Goal: Transaction & Acquisition: Download file/media

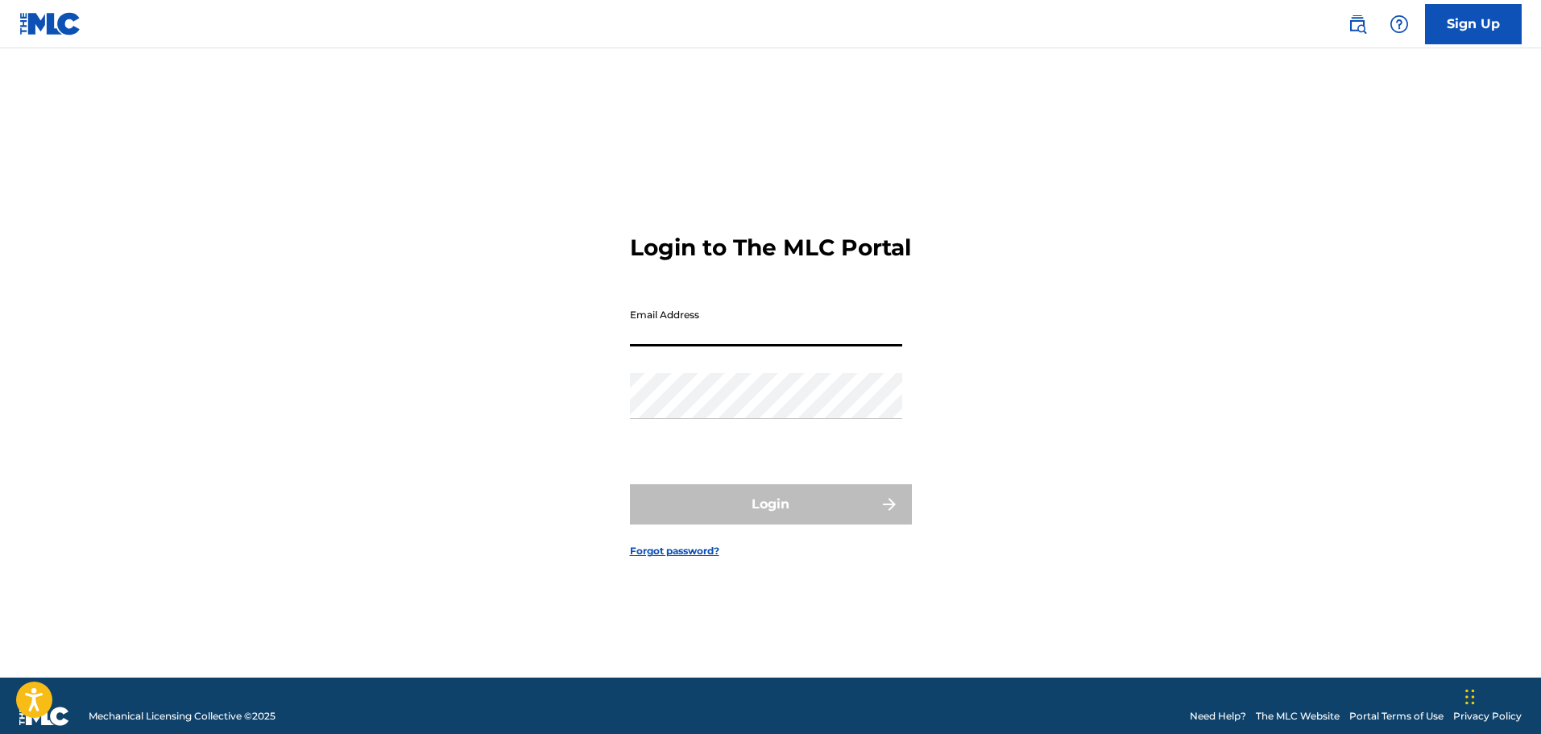
click at [680, 346] on input "Email Address" at bounding box center [766, 323] width 272 height 46
click at [731, 346] on input "[PERSON_NAME][EMAIL_ADDRESS][DOMAIN_NAME]" at bounding box center [766, 323] width 272 height 46
click at [736, 346] on input "[PERSON_NAME][EMAIL_ADDRESS][DOMAIN_NAME]" at bounding box center [766, 323] width 272 height 46
type input "[PERSON_NAME][EMAIL_ADDRESS][DOMAIN_NAME]"
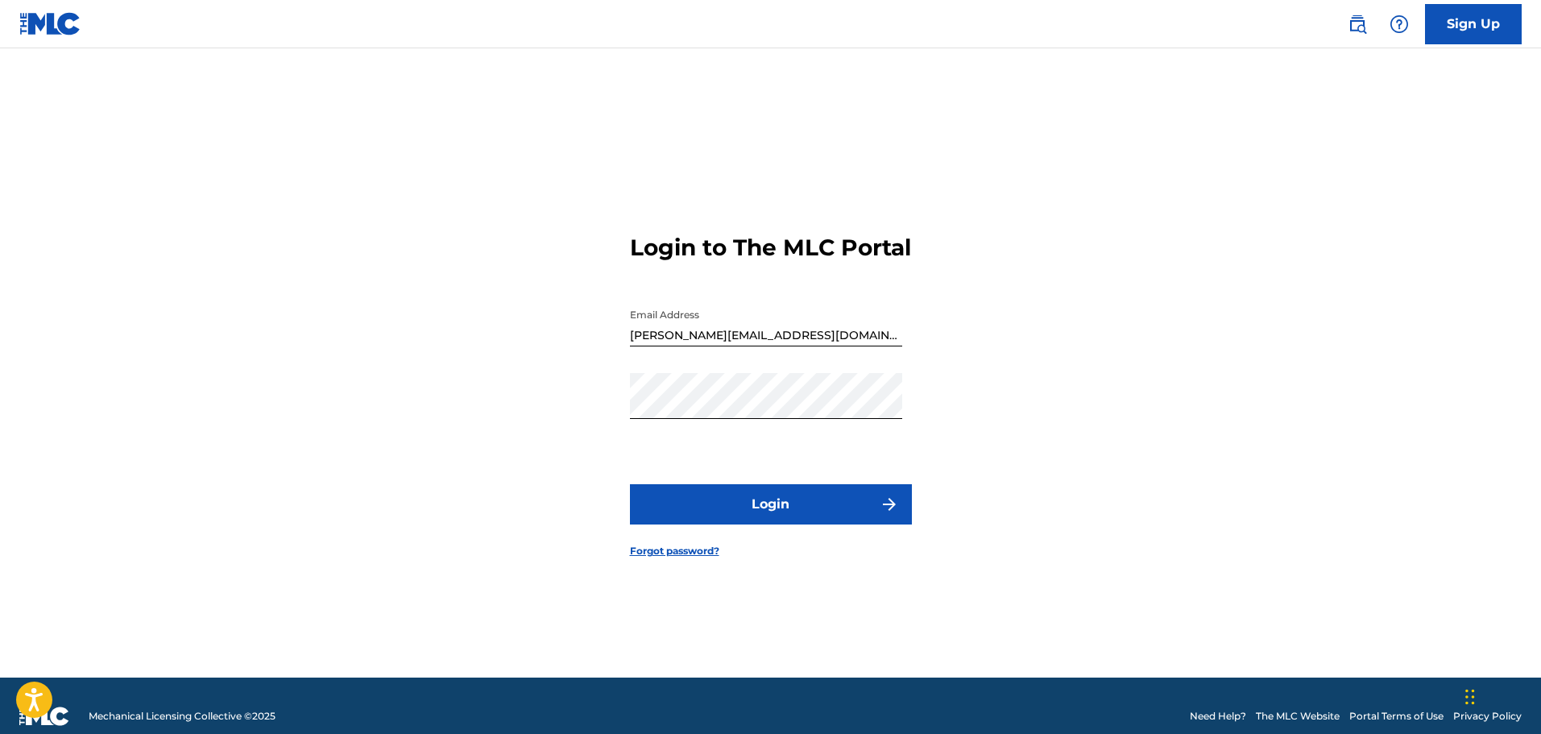
click at [751, 520] on button "Login" at bounding box center [771, 504] width 282 height 40
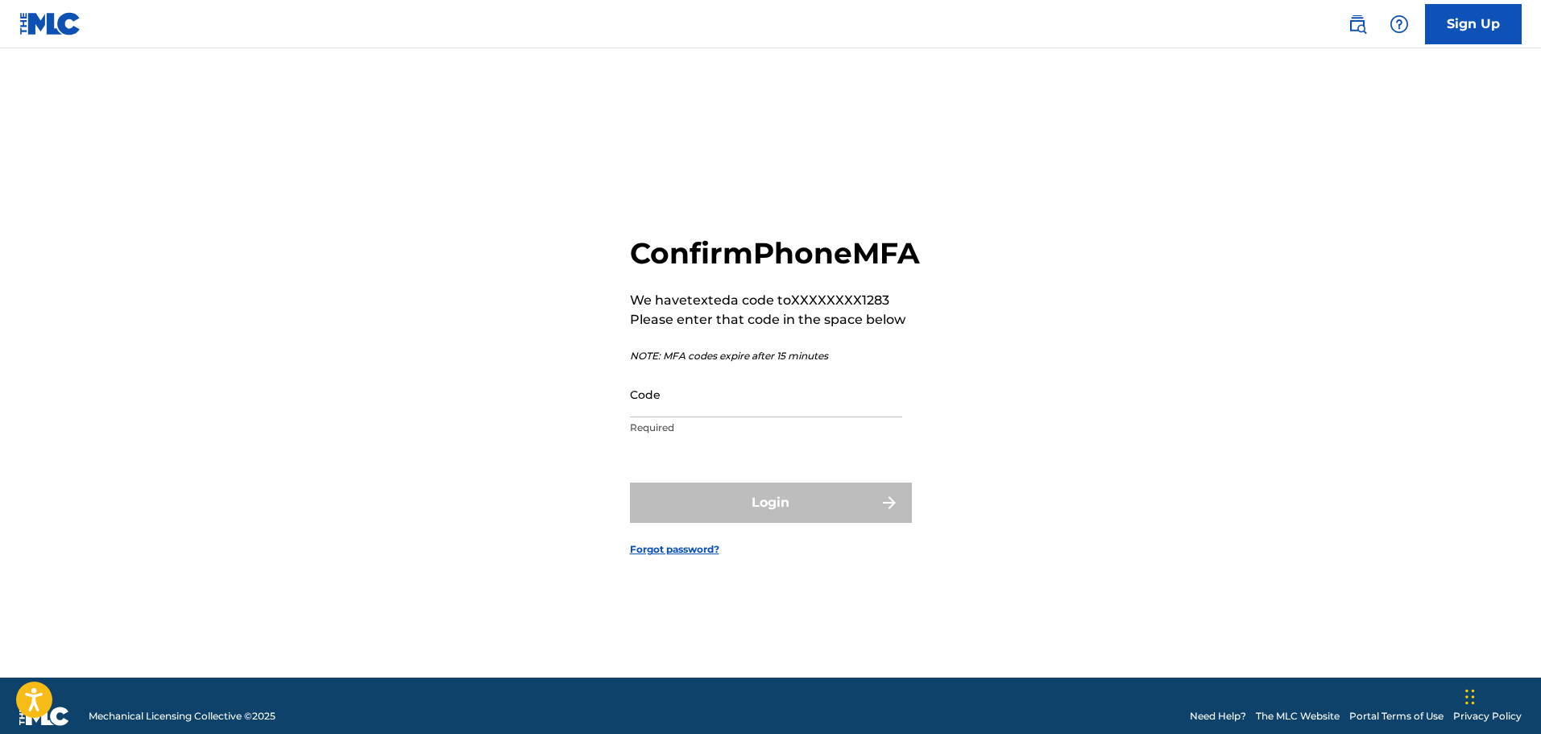
click at [672, 417] on input "Code" at bounding box center [766, 394] width 272 height 46
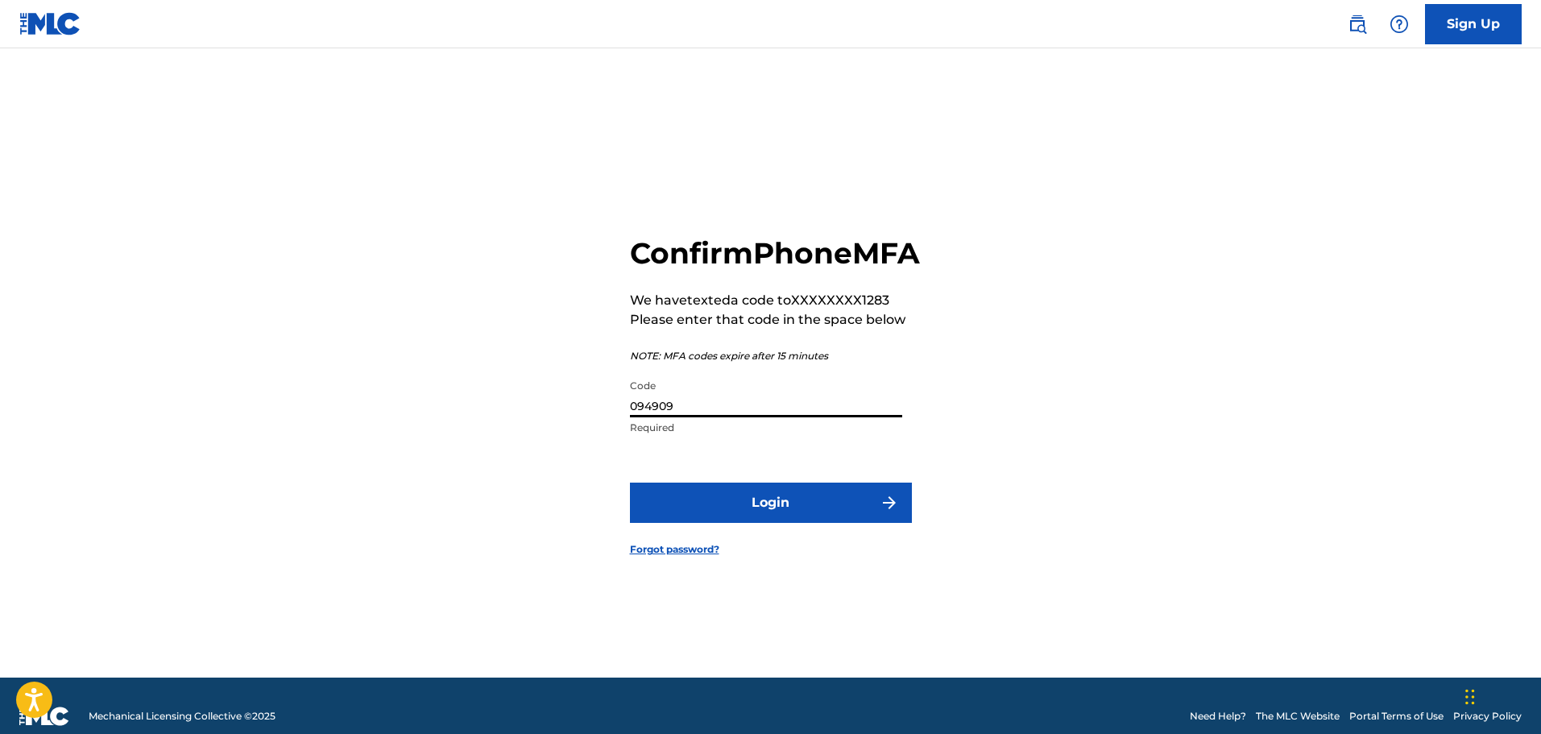
type input "094909"
click at [749, 520] on button "Login" at bounding box center [771, 503] width 282 height 40
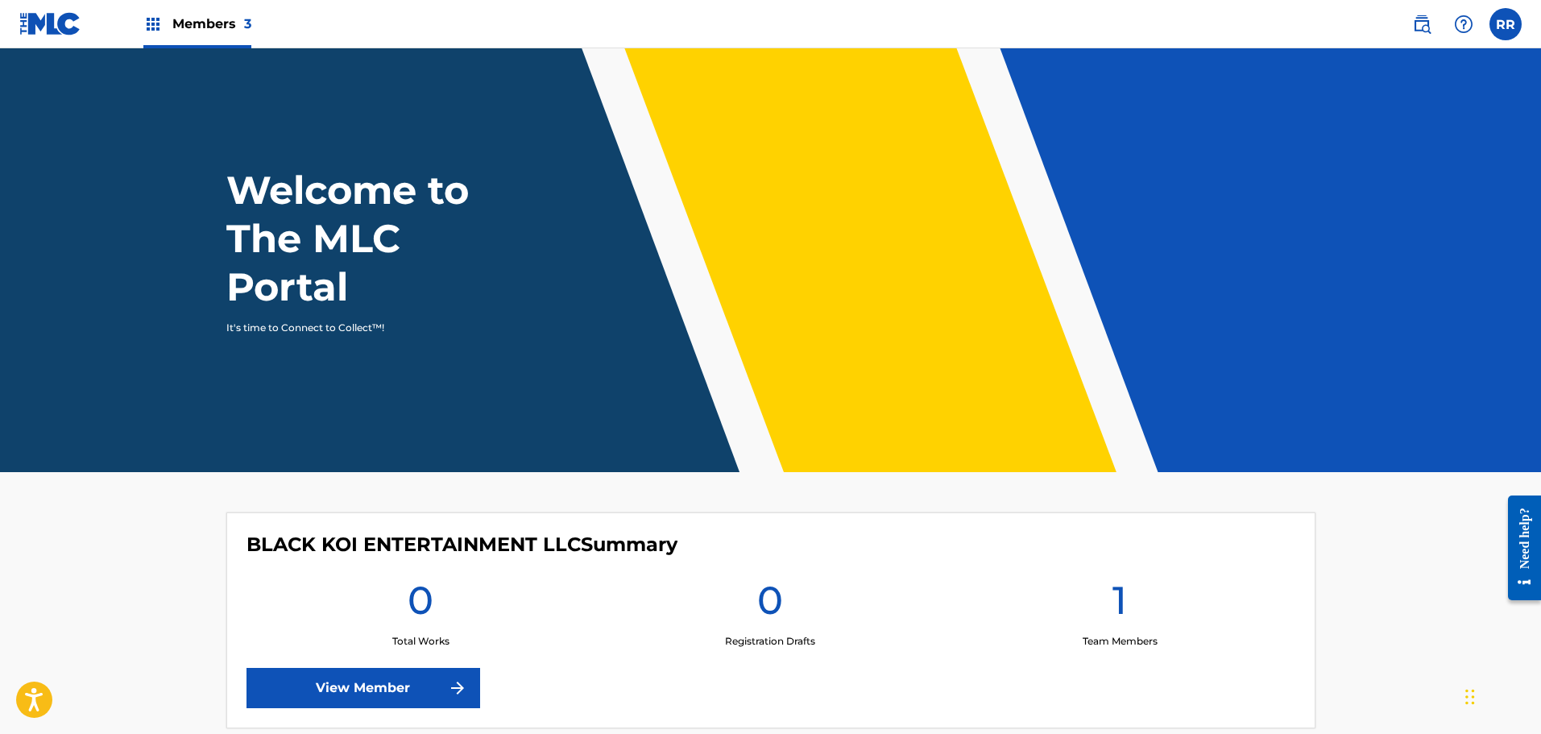
click at [209, 23] on span "Members 3" at bounding box center [211, 24] width 79 height 19
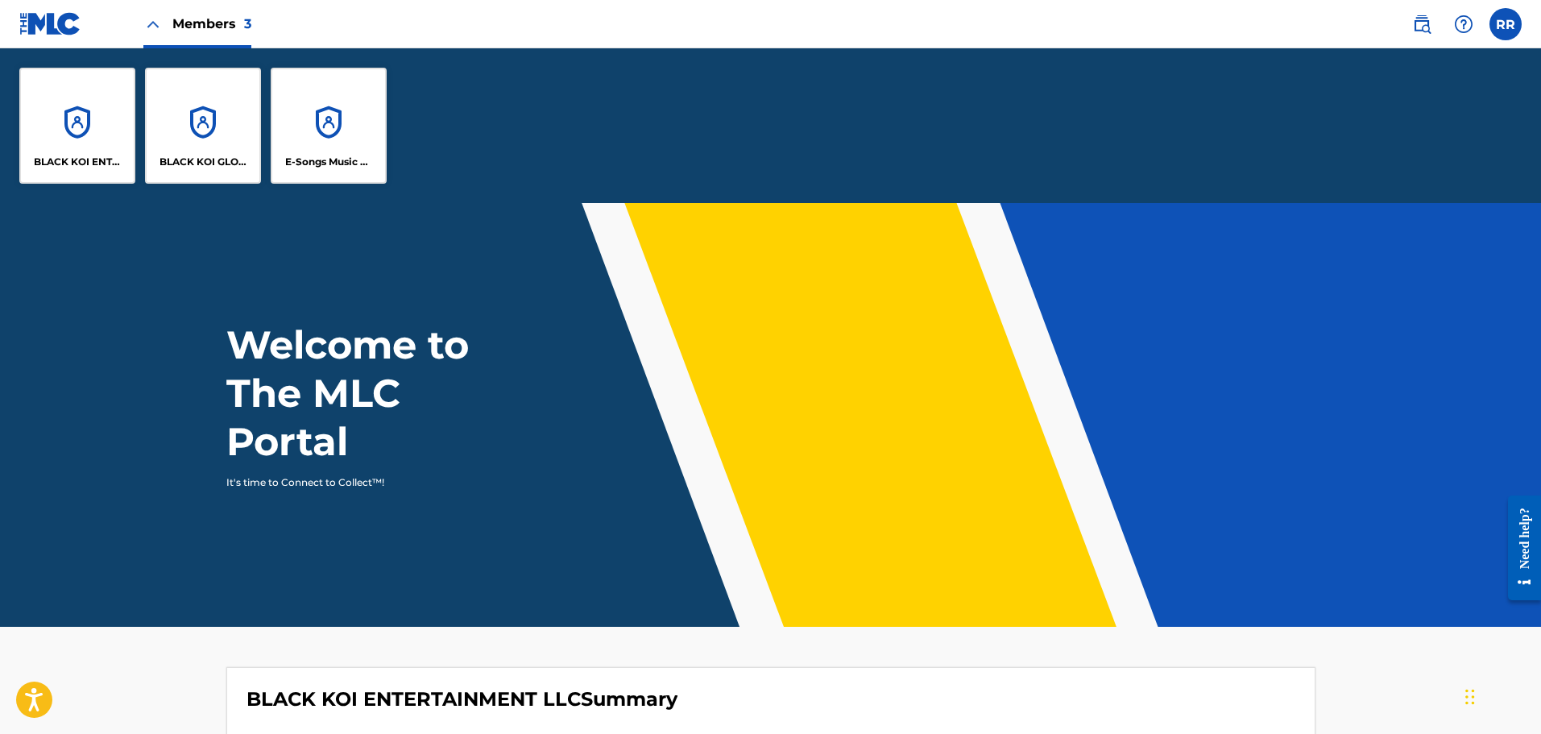
click at [210, 129] on div "BLACK KOI GLOBAL PUBLISHING" at bounding box center [203, 126] width 116 height 116
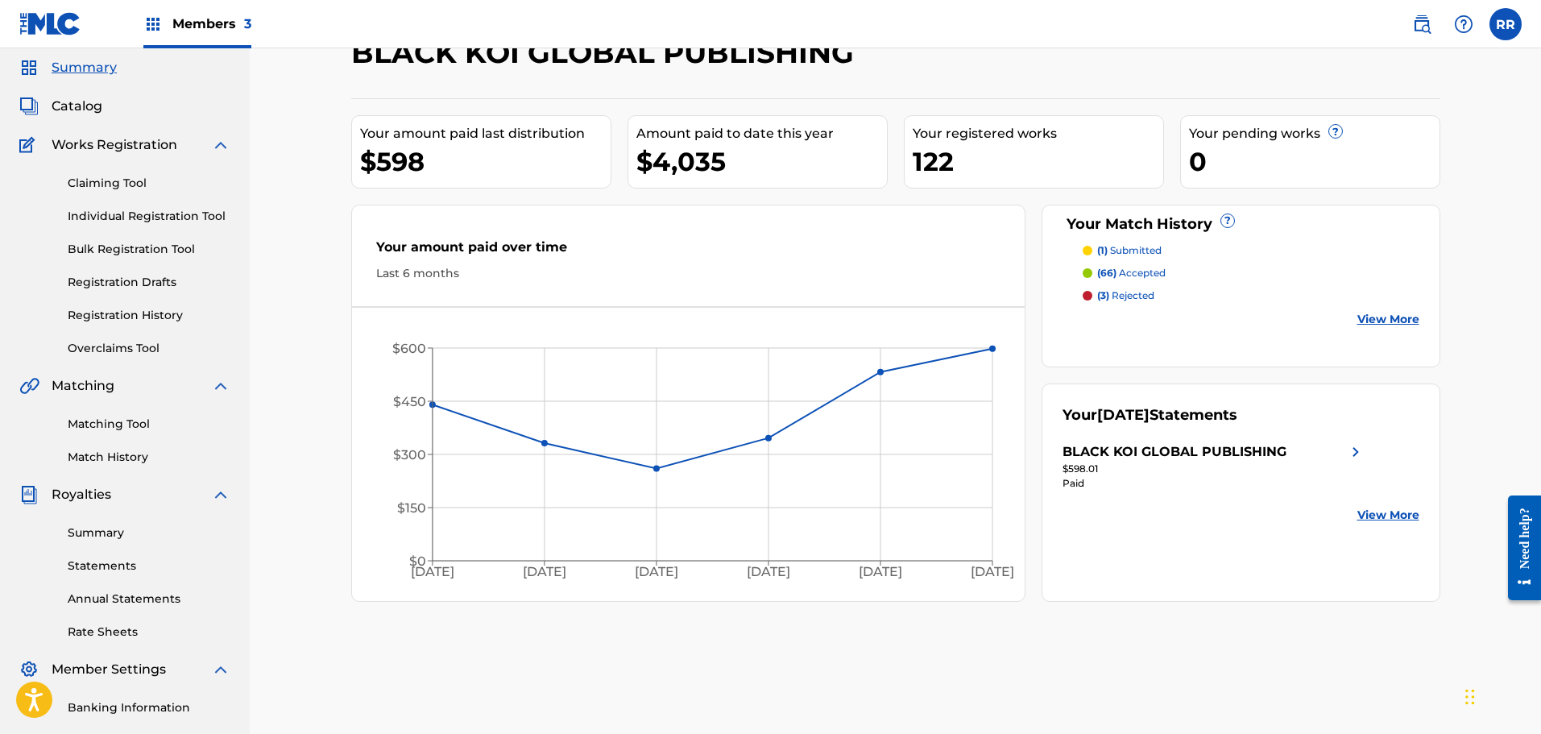
scroll to position [81, 0]
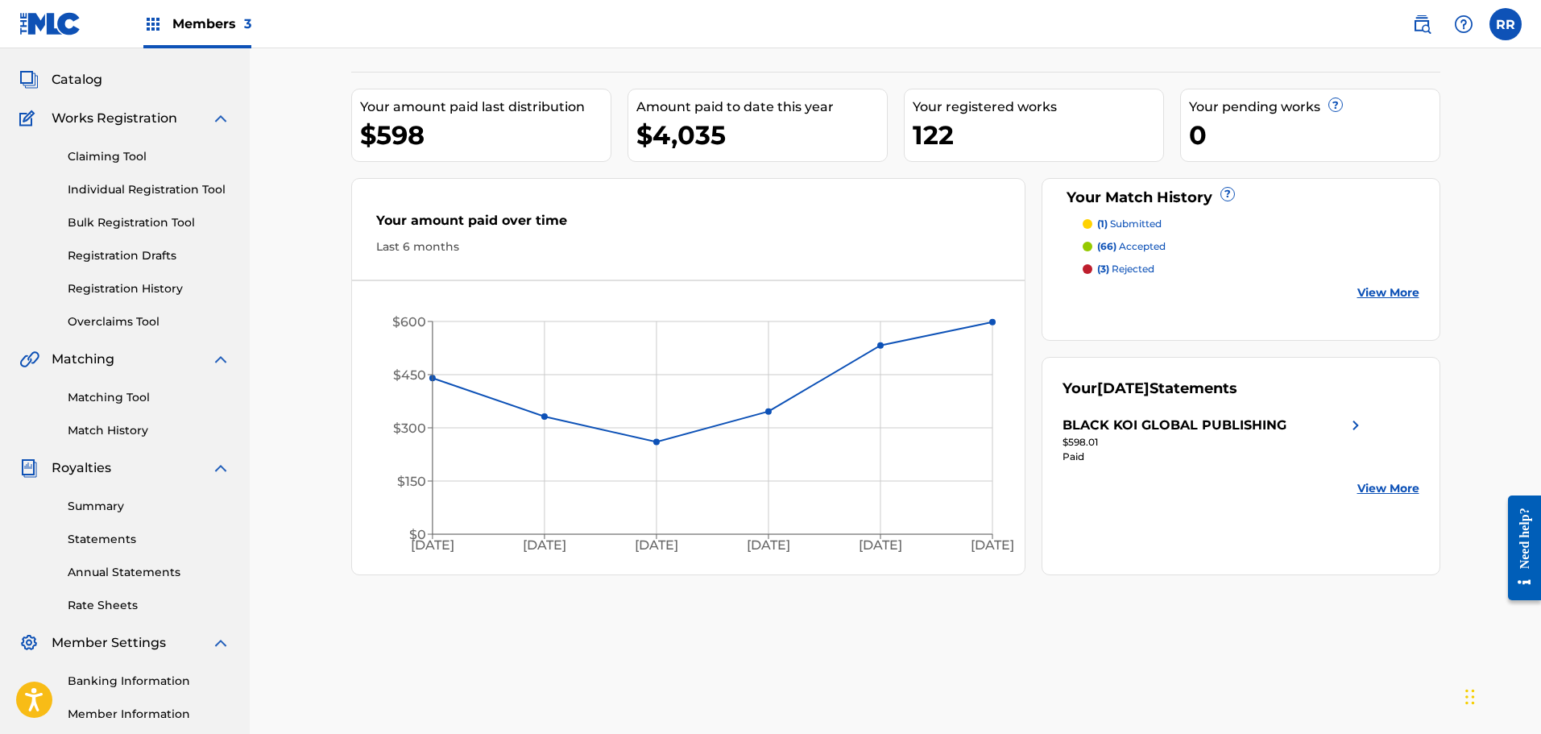
click at [96, 535] on link "Statements" at bounding box center [149, 539] width 163 height 17
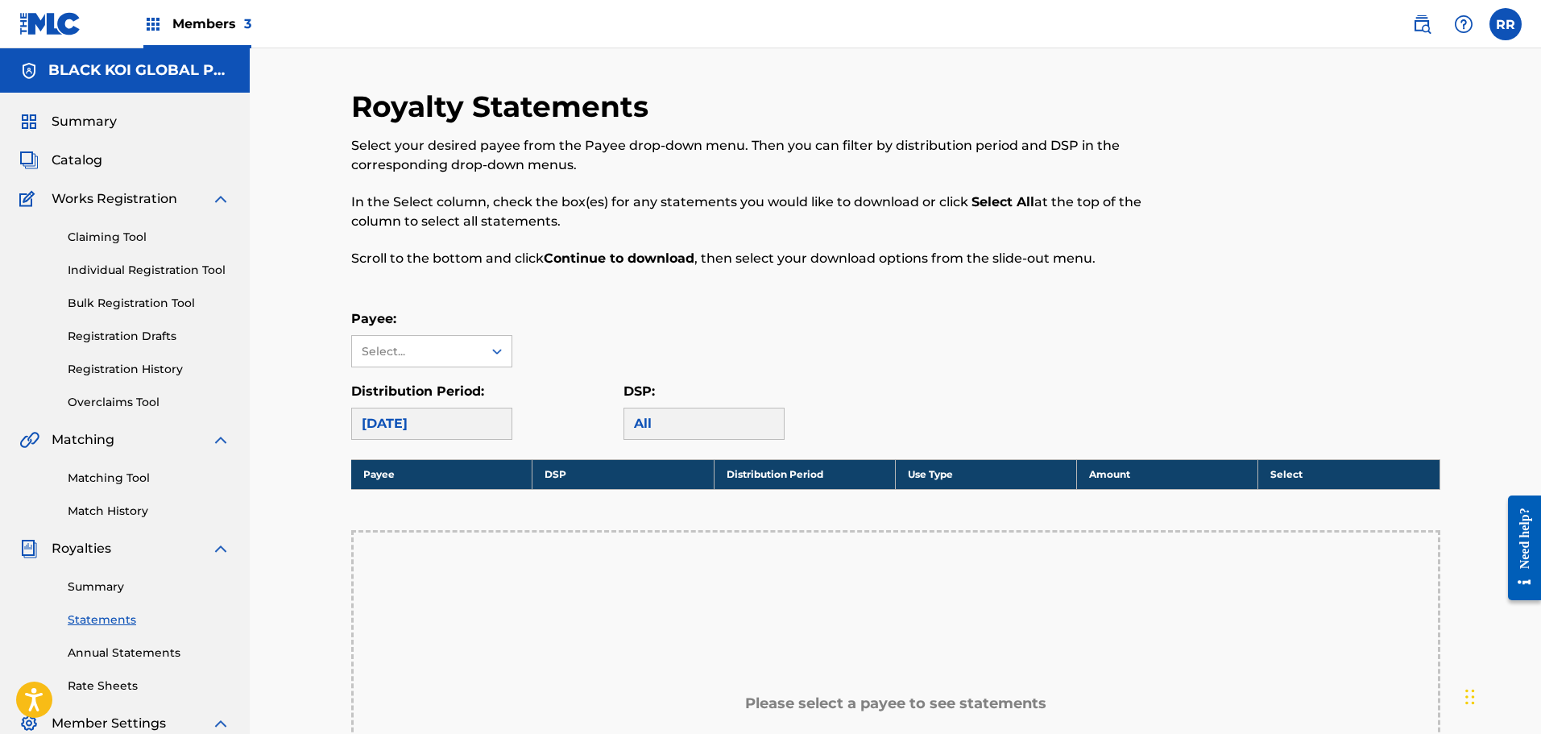
click at [479, 429] on div "[DATE]" at bounding box center [431, 424] width 161 height 32
click at [466, 408] on div "[DATE]" at bounding box center [431, 424] width 161 height 32
click at [508, 349] on div at bounding box center [497, 351] width 29 height 29
click at [430, 398] on div "BLACK KOI GLOBAL PUBLISHING" at bounding box center [432, 397] width 160 height 60
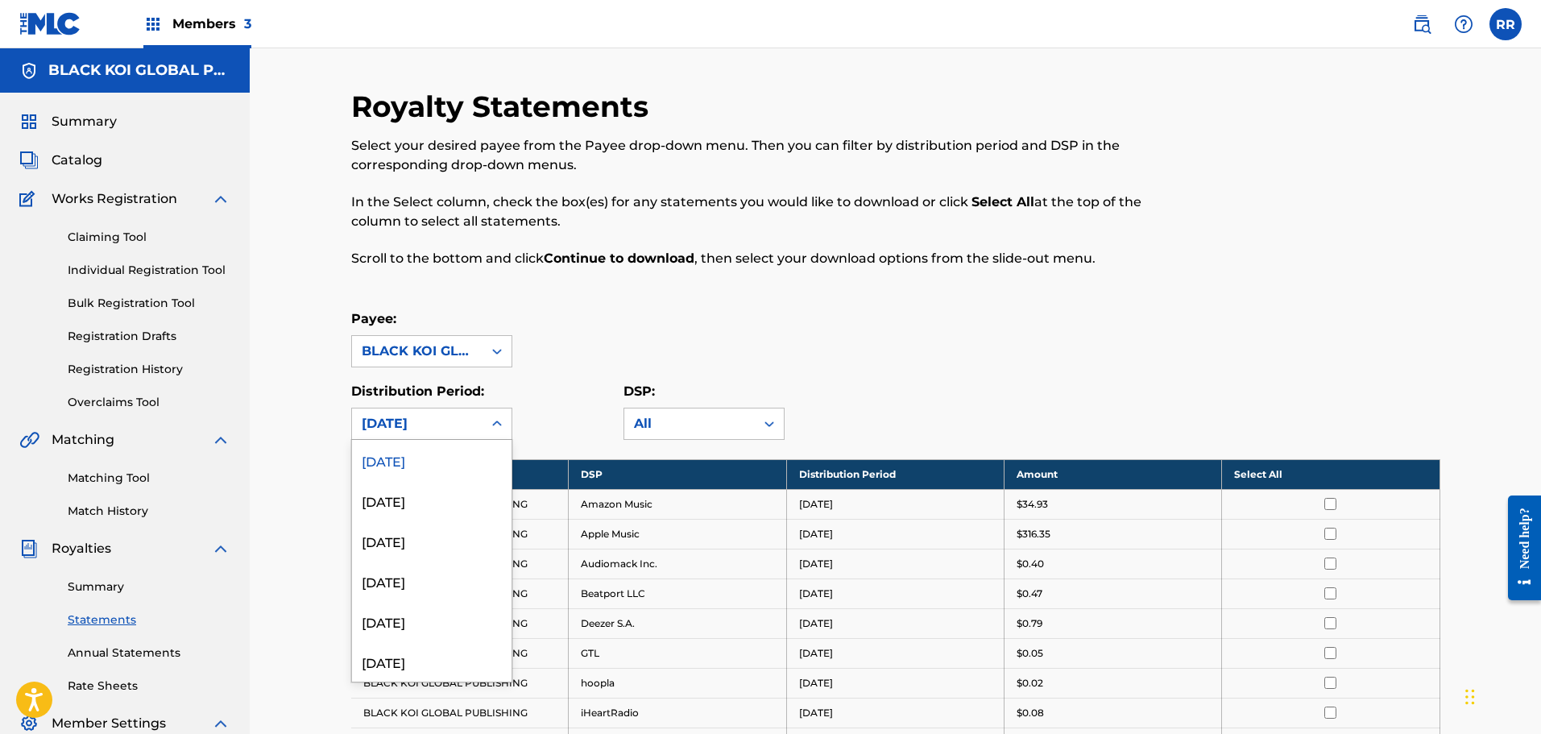
click at [454, 421] on div "[DATE]" at bounding box center [417, 423] width 111 height 19
click at [414, 496] on div "[DATE]" at bounding box center [432, 500] width 160 height 40
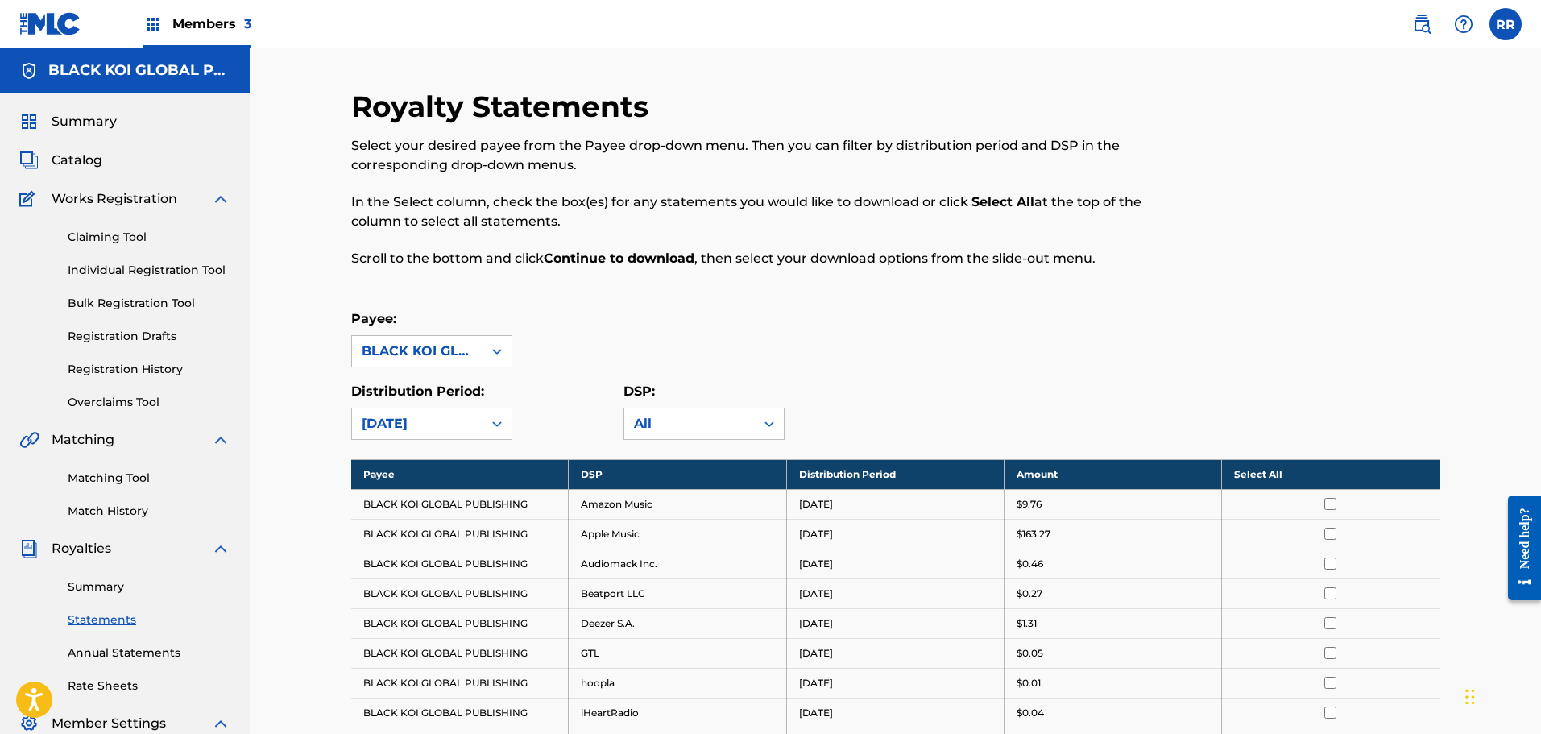
click at [1266, 478] on th "Select All" at bounding box center [1331, 474] width 218 height 30
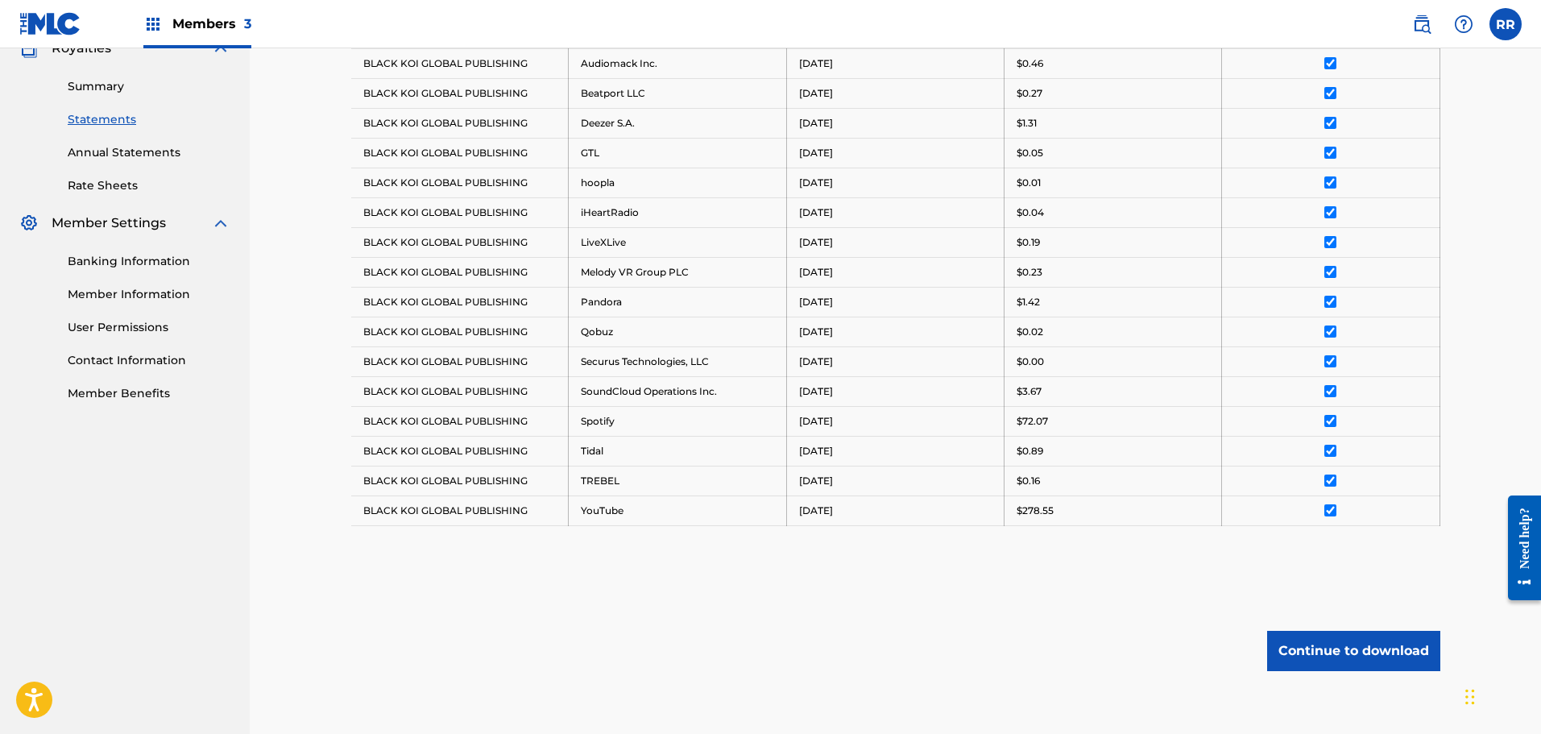
scroll to position [579, 0]
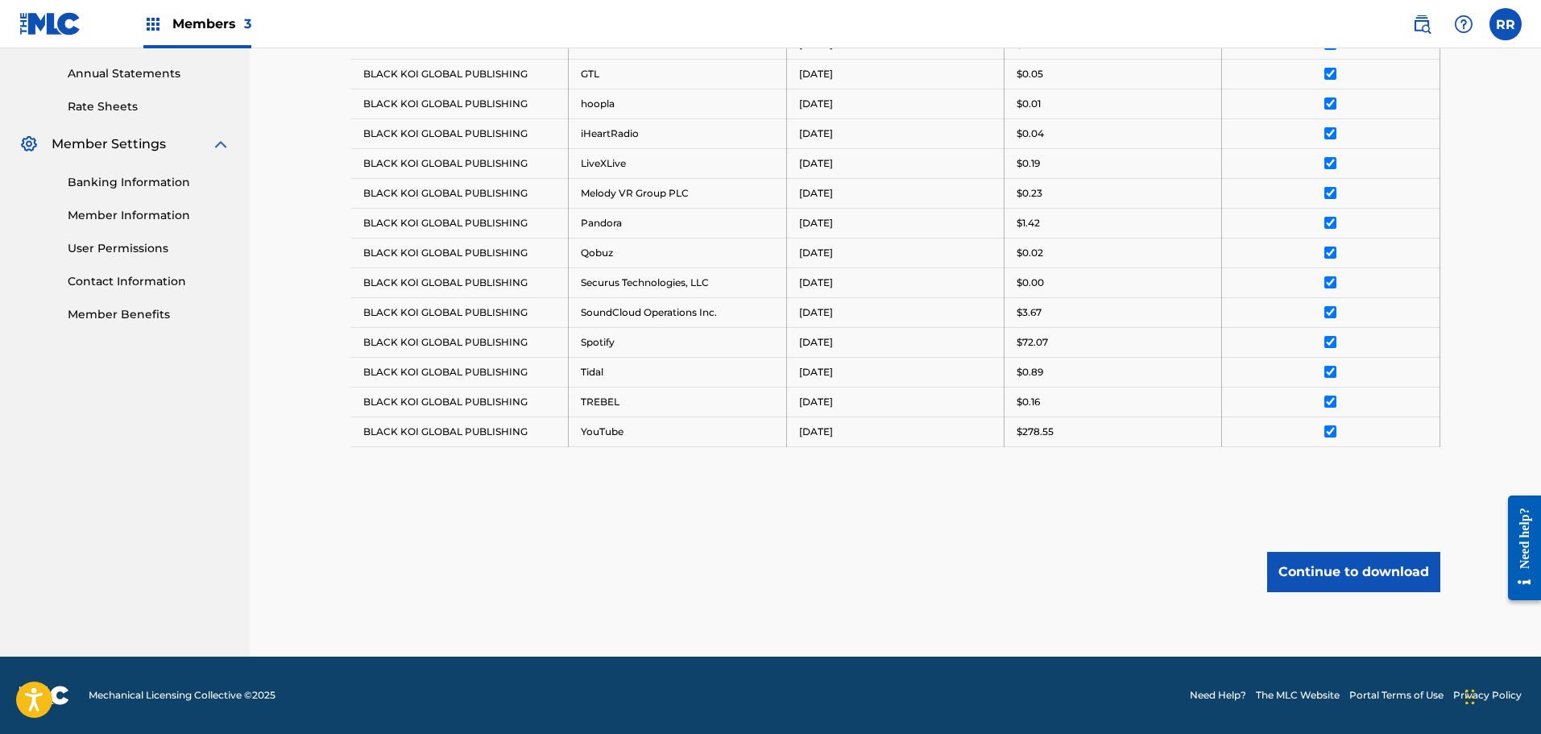
click at [1329, 570] on button "Continue to download" at bounding box center [1353, 572] width 173 height 40
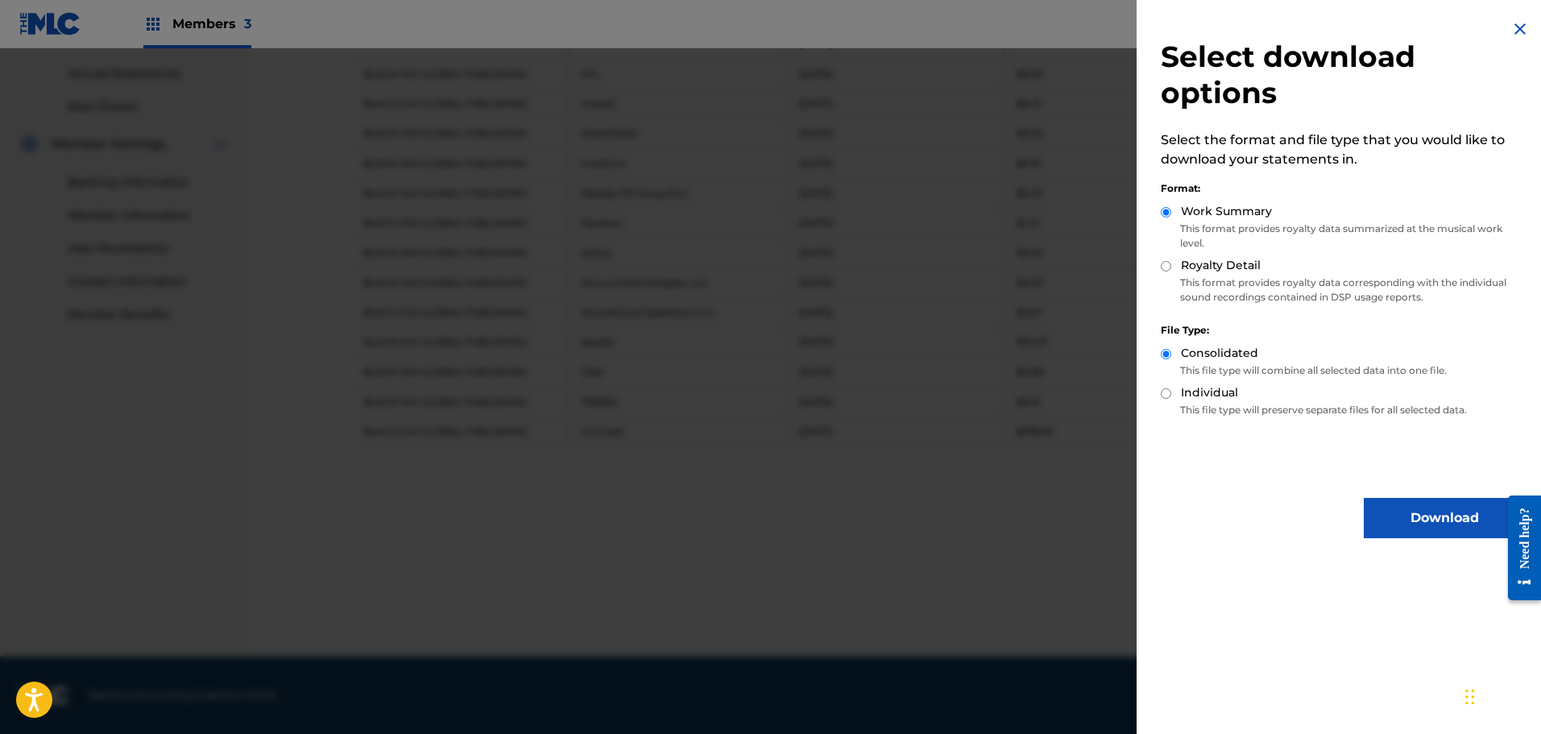
click at [1404, 522] on button "Download" at bounding box center [1444, 518] width 161 height 40
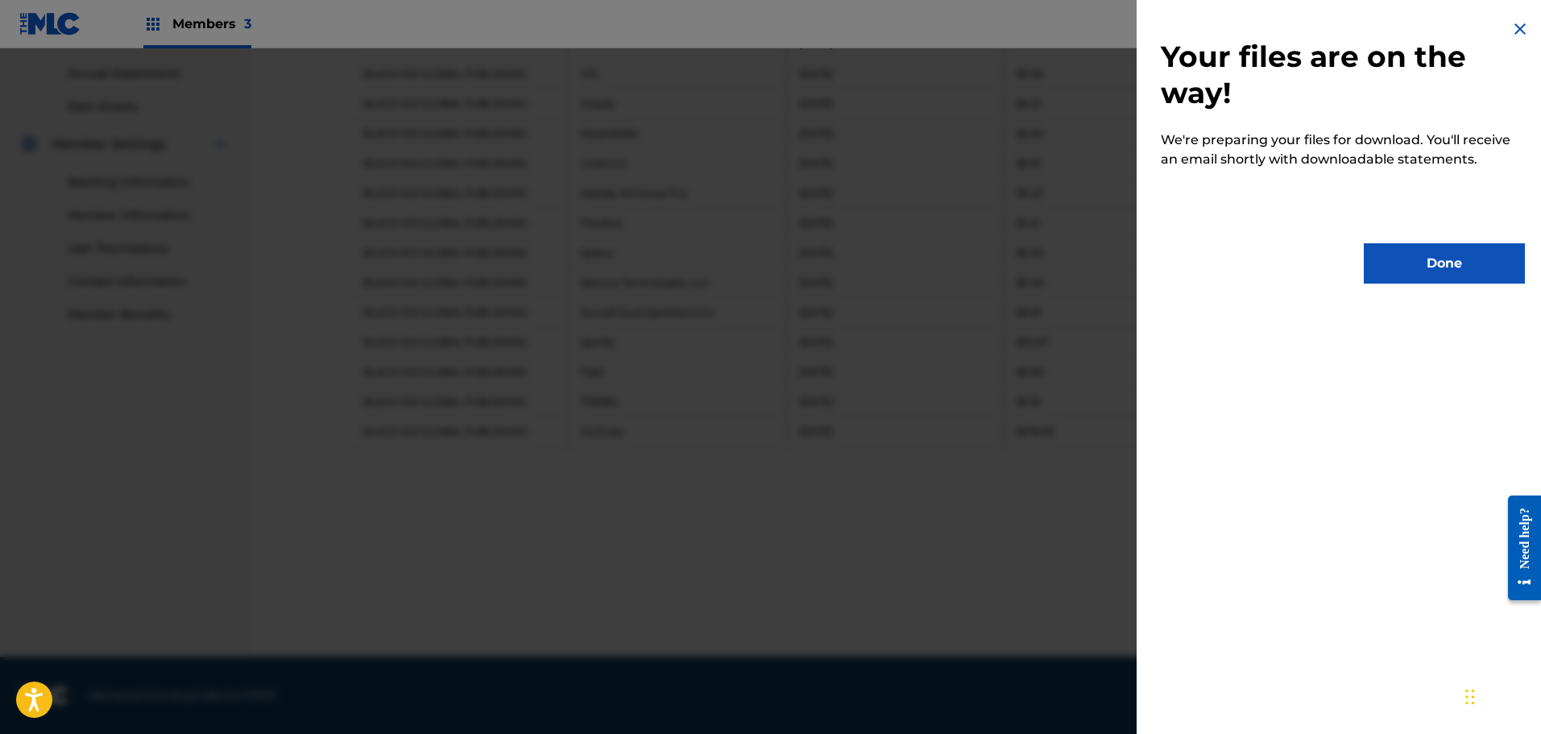
click at [1431, 263] on button "Done" at bounding box center [1444, 263] width 161 height 40
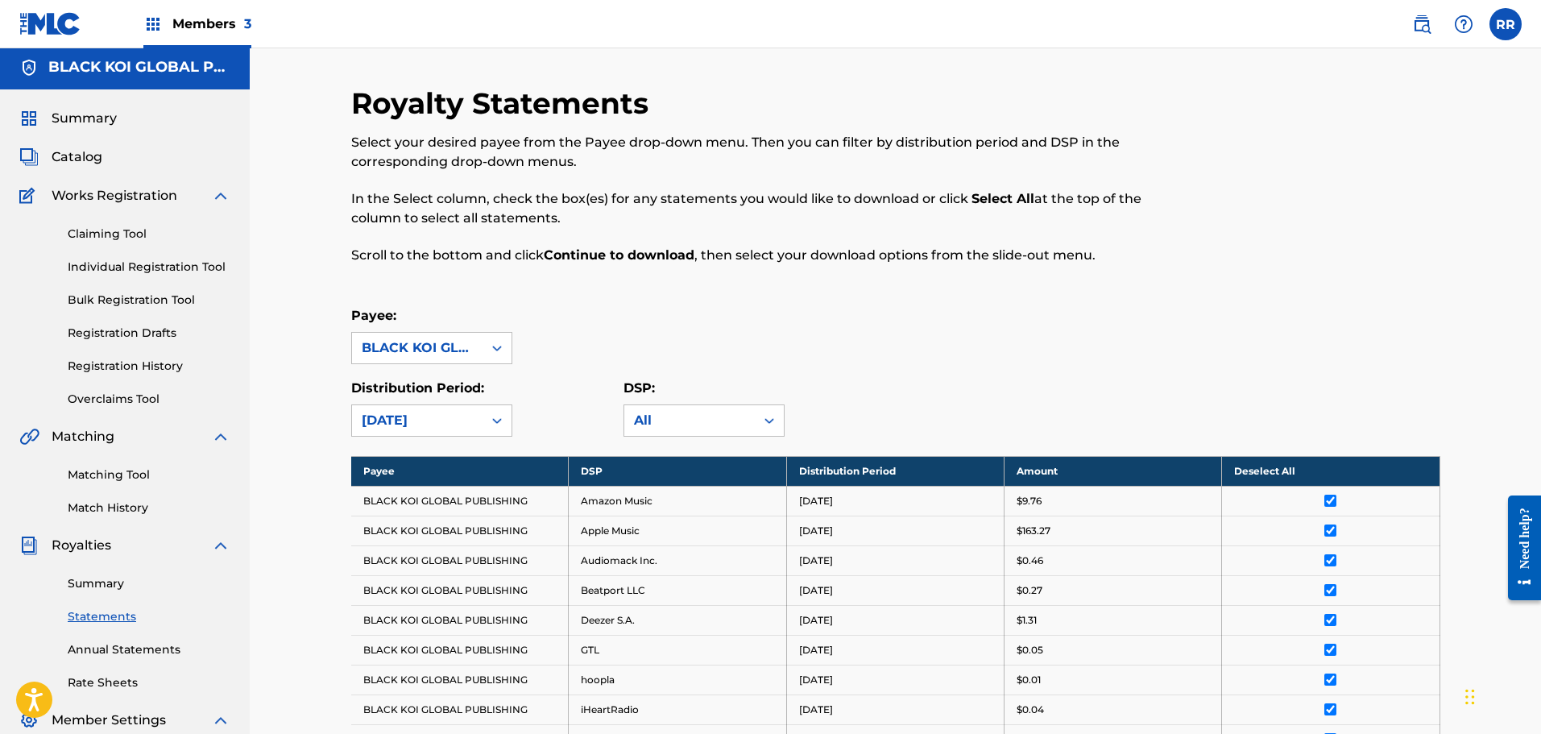
scroll to position [0, 0]
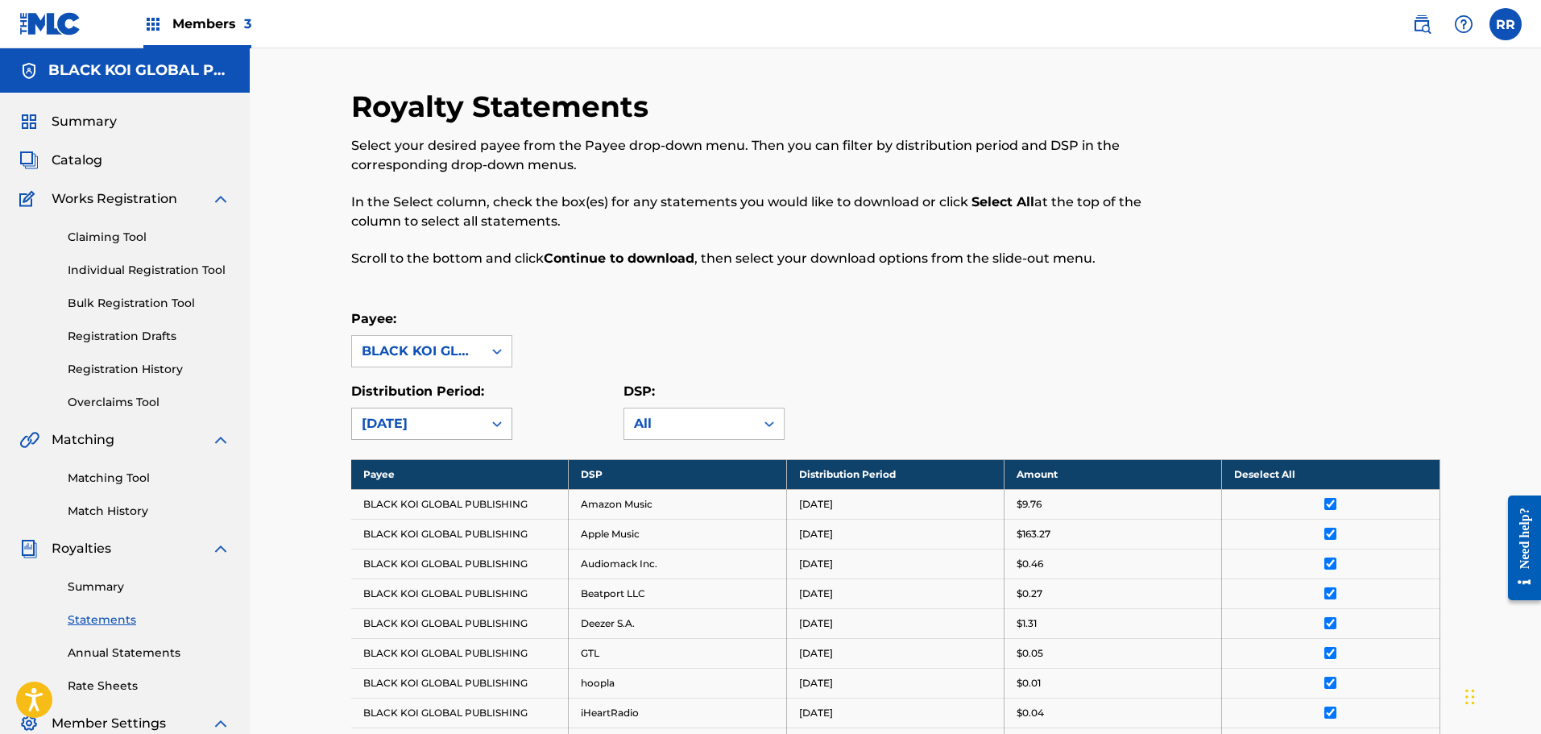
click at [495, 425] on icon at bounding box center [497, 424] width 16 height 16
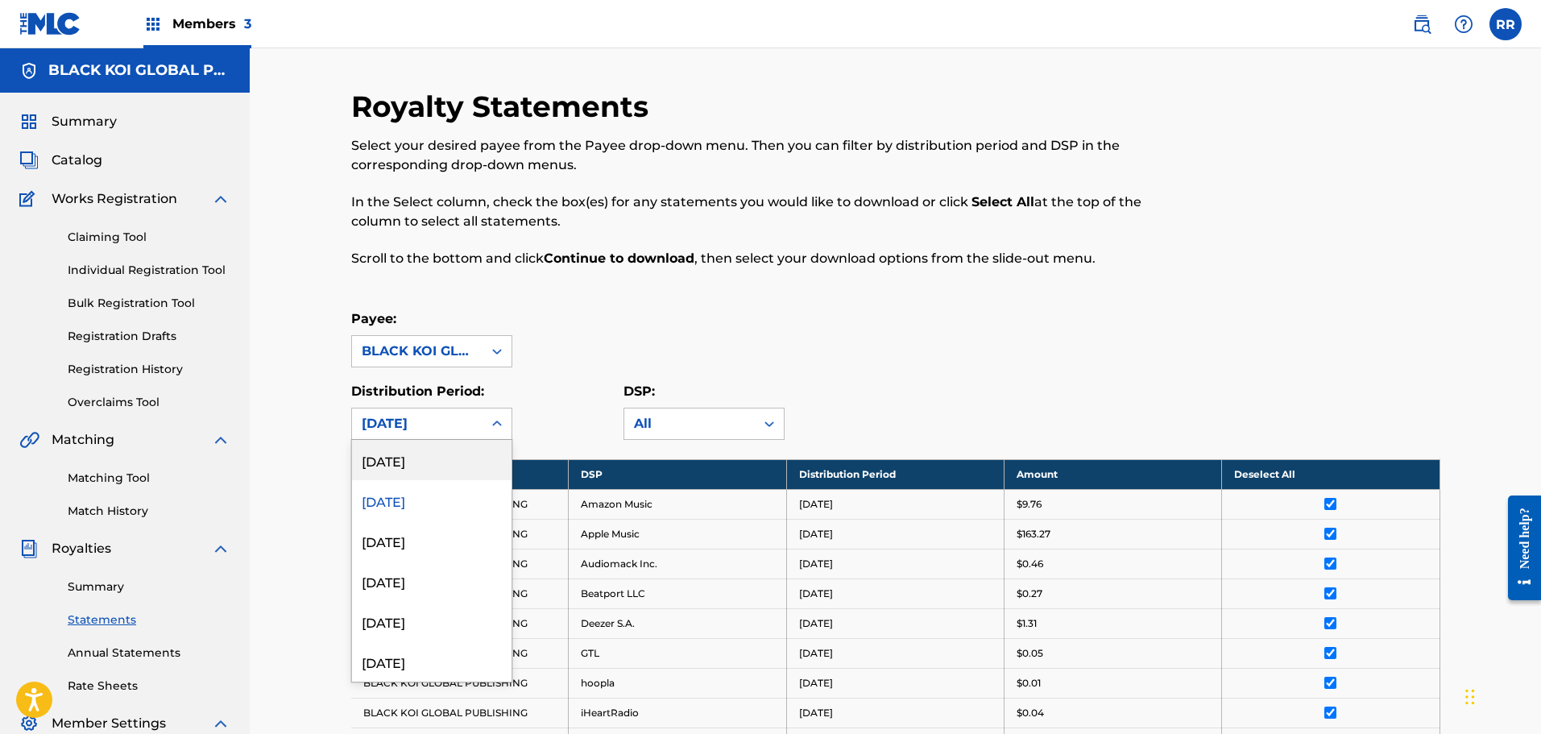
click at [404, 463] on div "[DATE]" at bounding box center [432, 460] width 160 height 40
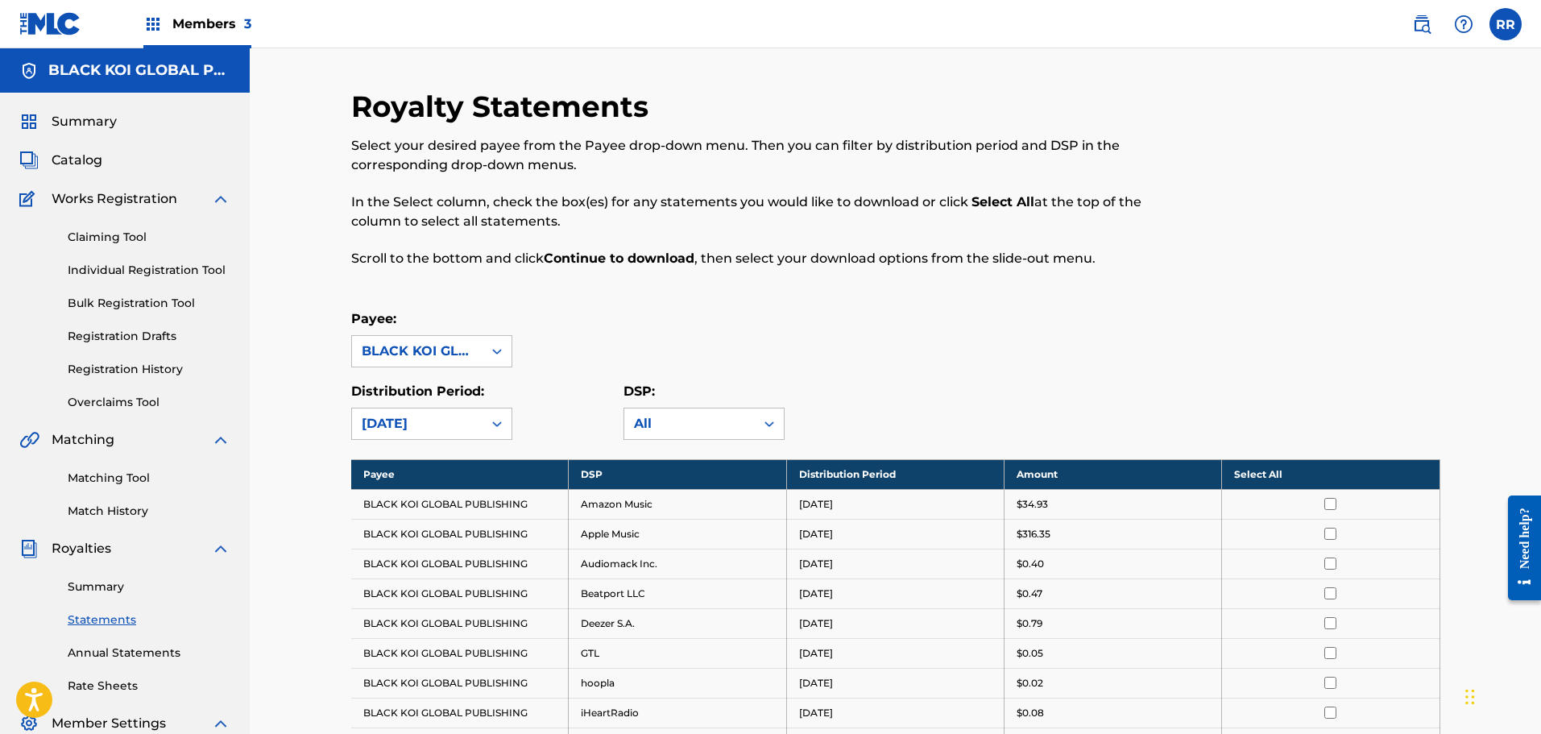
click at [1335, 503] on input "checkbox" at bounding box center [1330, 504] width 12 height 12
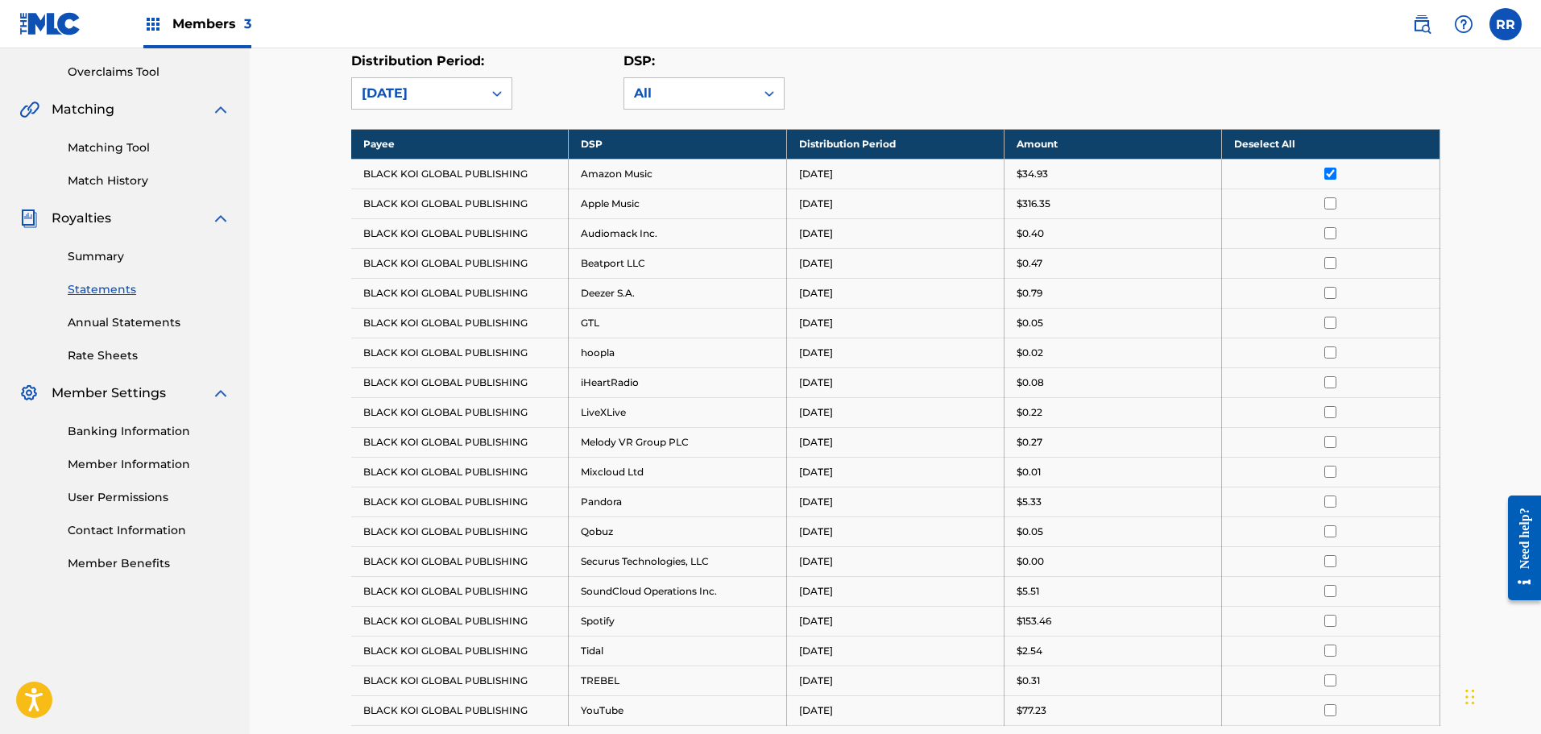
scroll to position [81, 0]
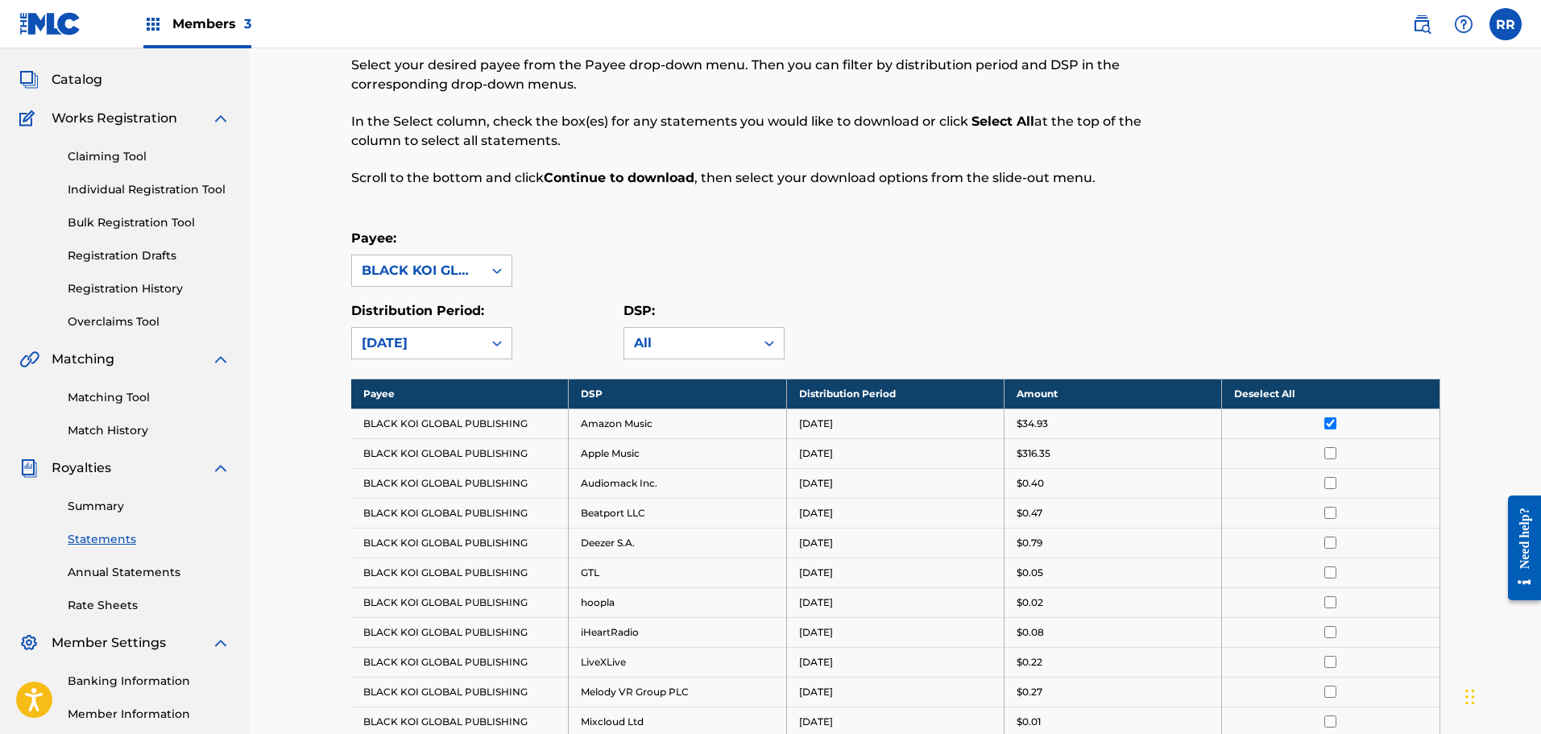
click at [1266, 400] on th "Deselect All" at bounding box center [1331, 394] width 218 height 30
click at [1328, 422] on input "checkbox" at bounding box center [1330, 423] width 12 height 12
click at [1330, 421] on input "checkbox" at bounding box center [1330, 423] width 12 height 12
click at [1274, 400] on th "Select All" at bounding box center [1331, 394] width 218 height 30
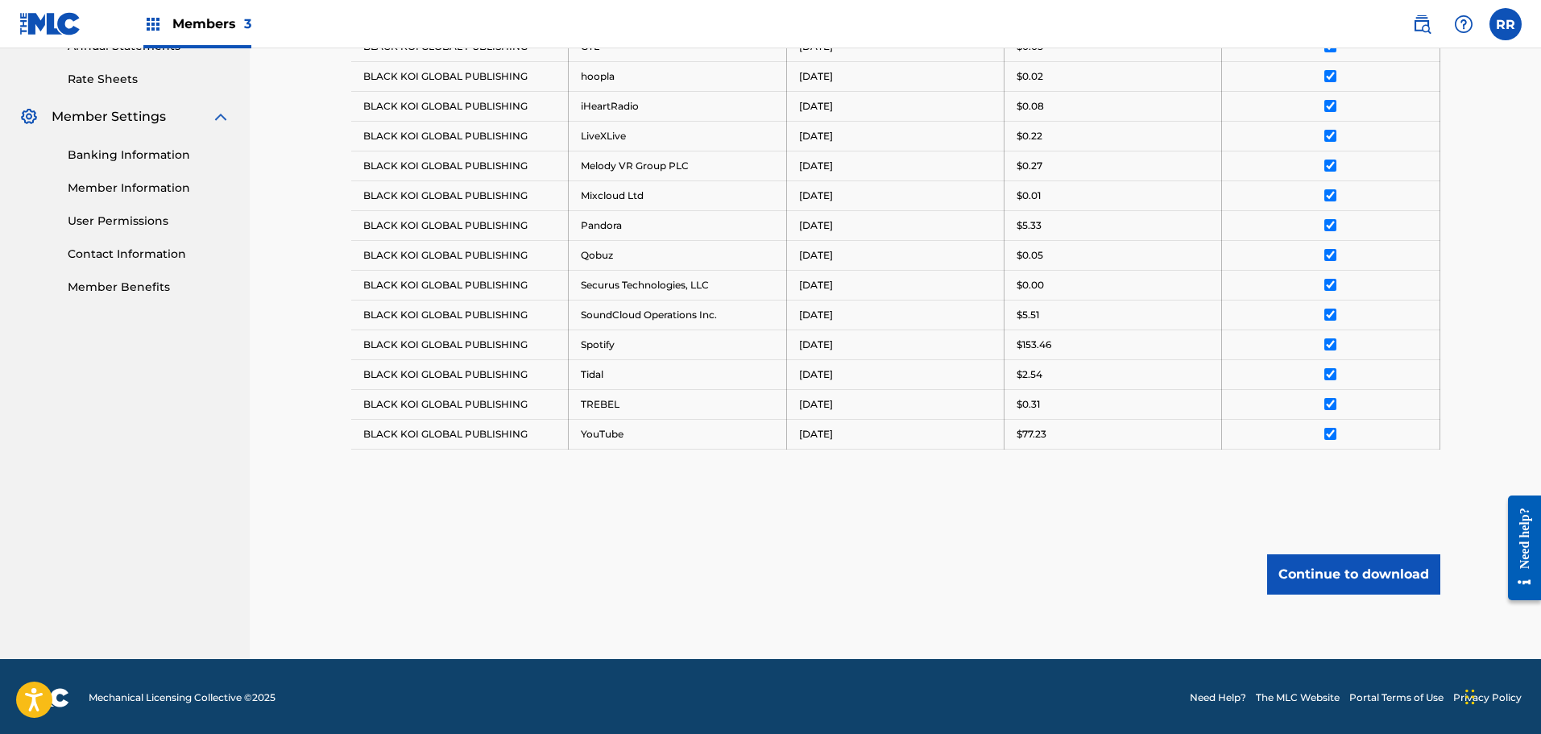
scroll to position [609, 0]
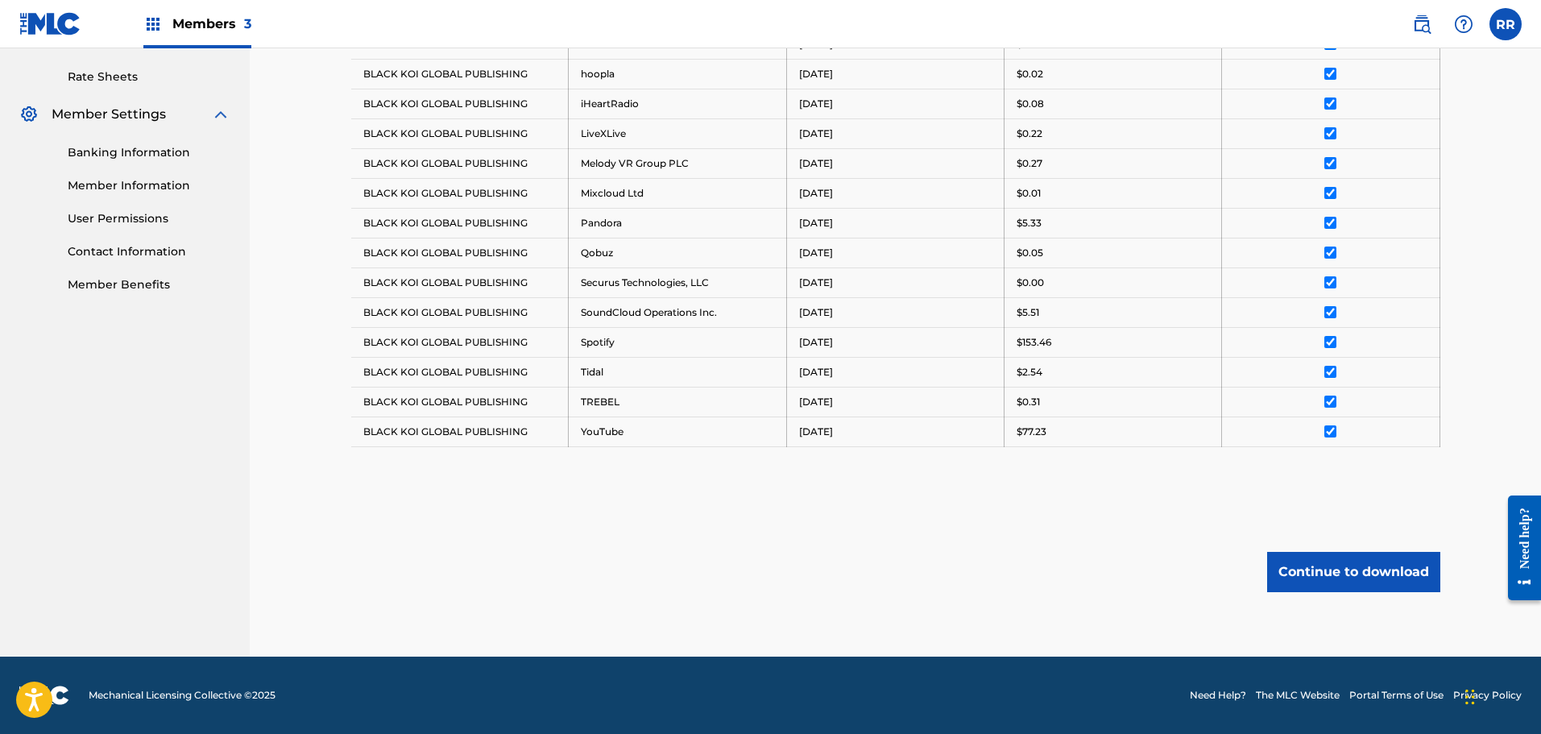
click at [1326, 580] on button "Continue to download" at bounding box center [1353, 572] width 173 height 40
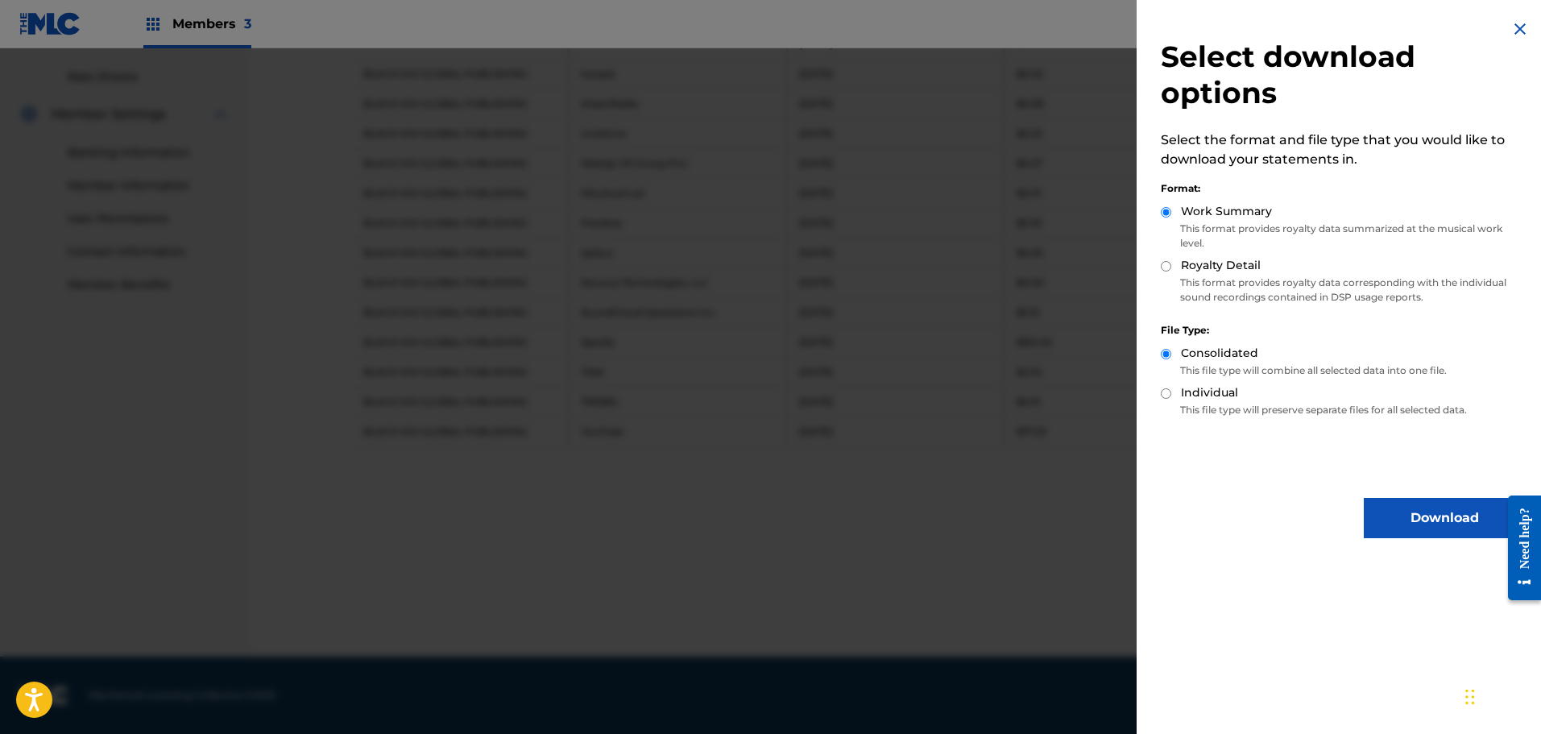
click at [1407, 517] on button "Download" at bounding box center [1444, 518] width 161 height 40
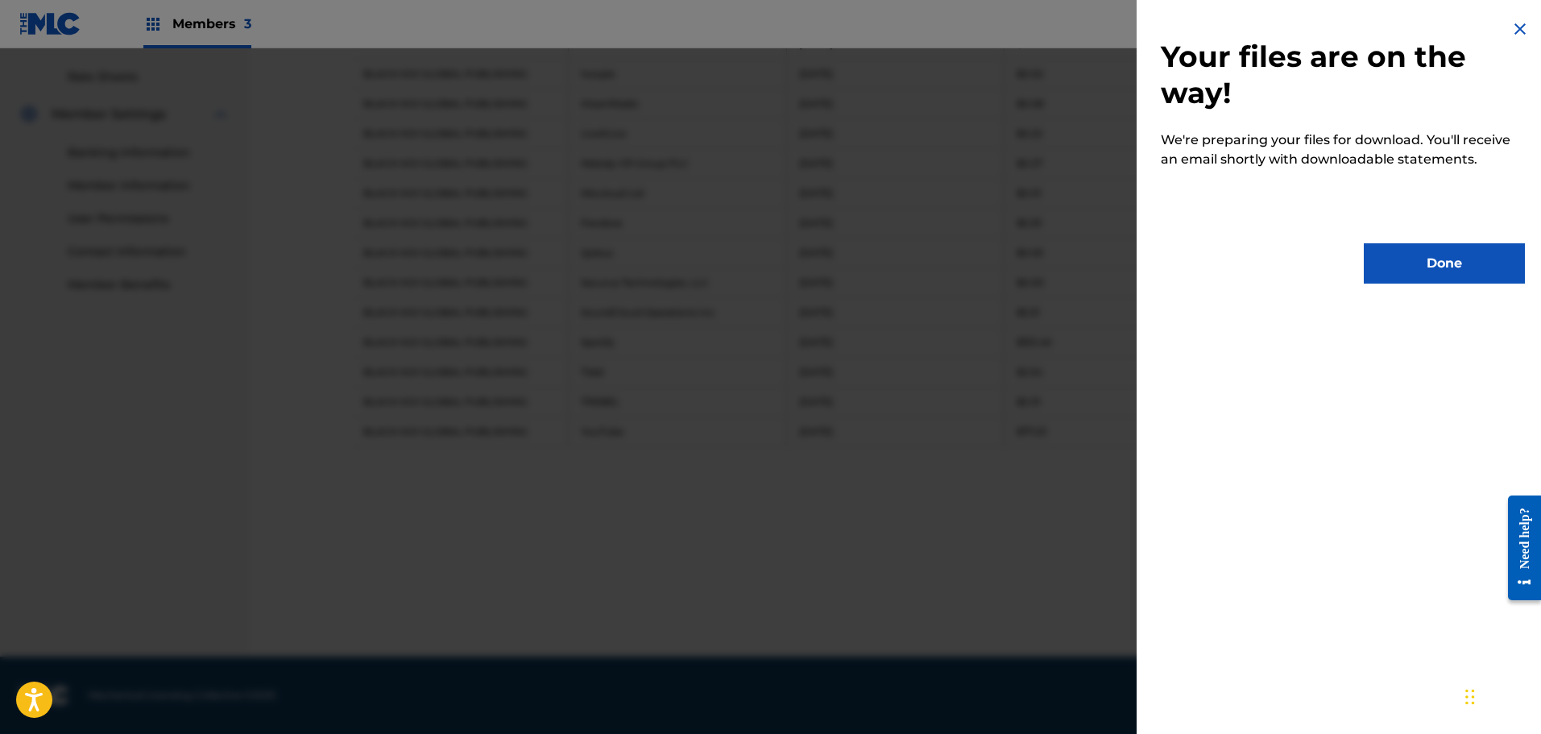
click at [1440, 266] on button "Done" at bounding box center [1444, 263] width 161 height 40
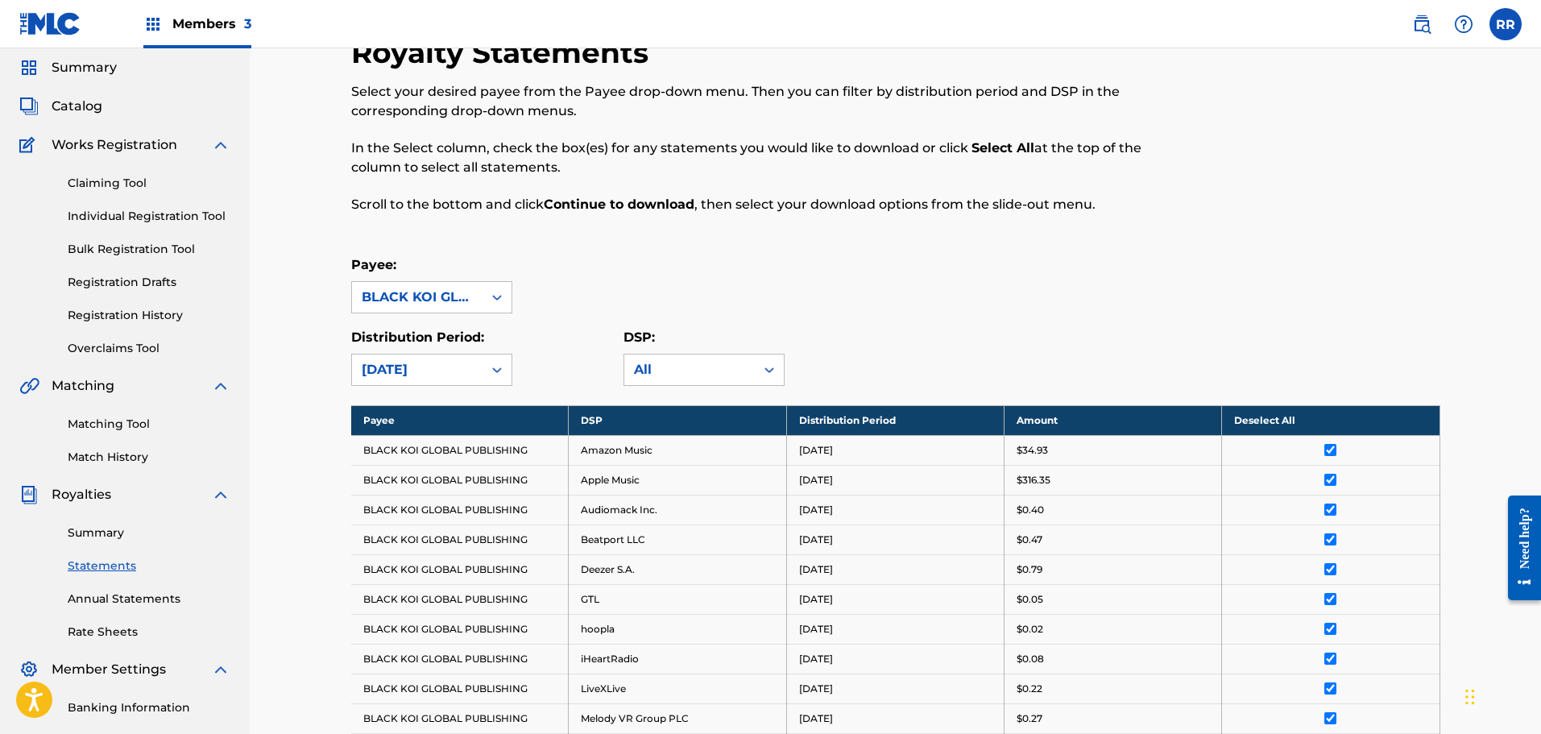
scroll to position [0, 0]
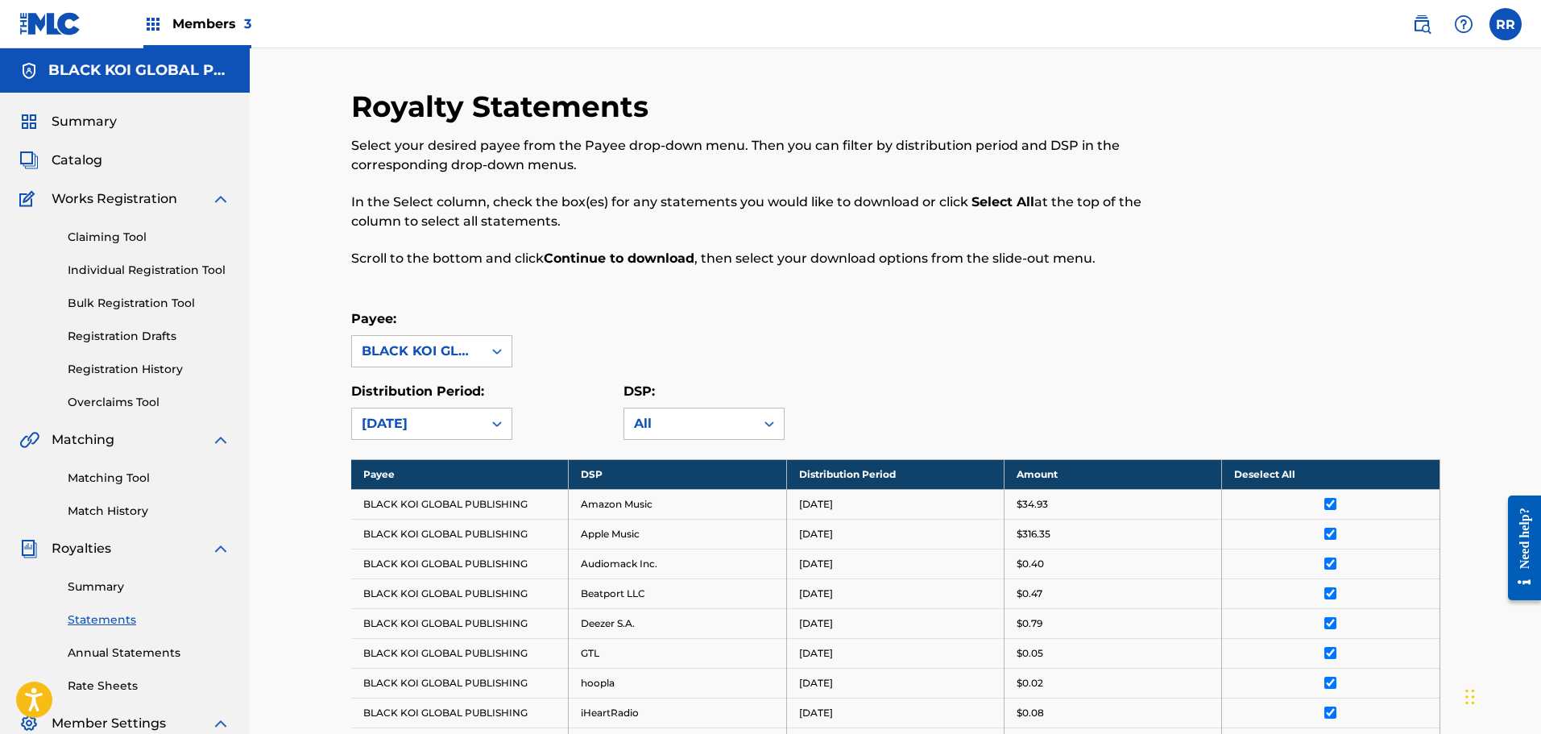
click at [197, 25] on span "Members 3" at bounding box center [211, 24] width 79 height 19
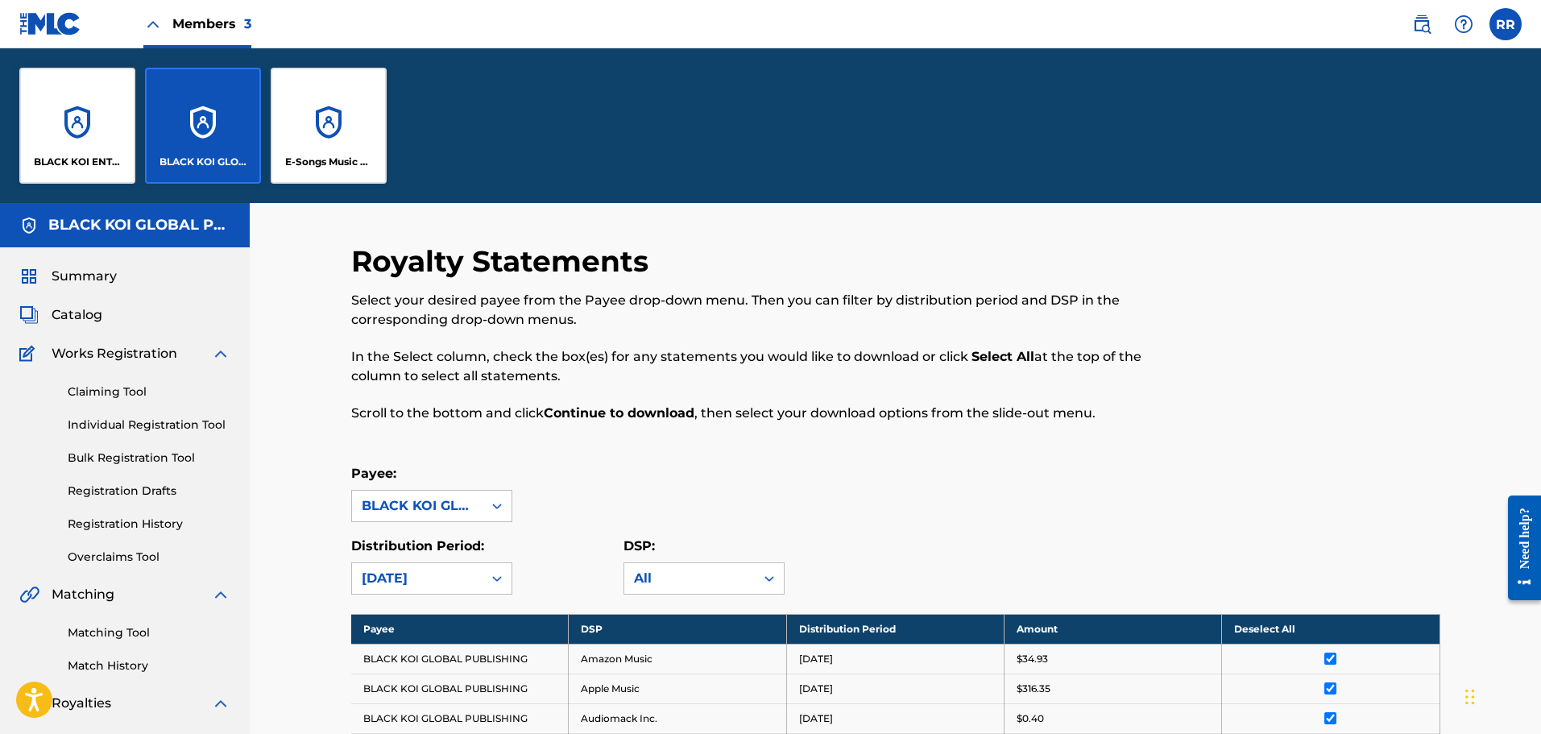
click at [352, 150] on div "E-Songs Music Services Co" at bounding box center [329, 126] width 116 height 116
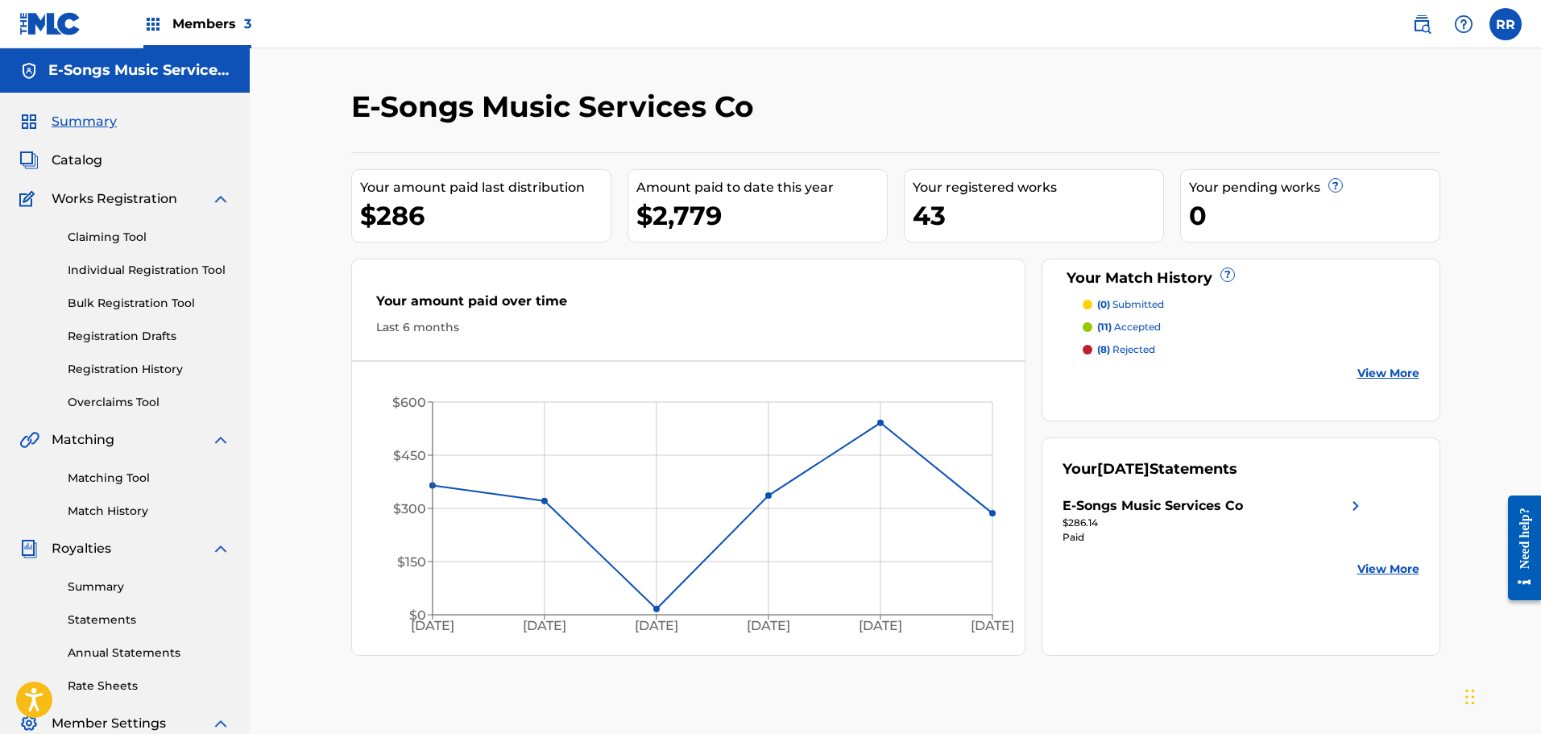
click at [102, 624] on link "Statements" at bounding box center [149, 619] width 163 height 17
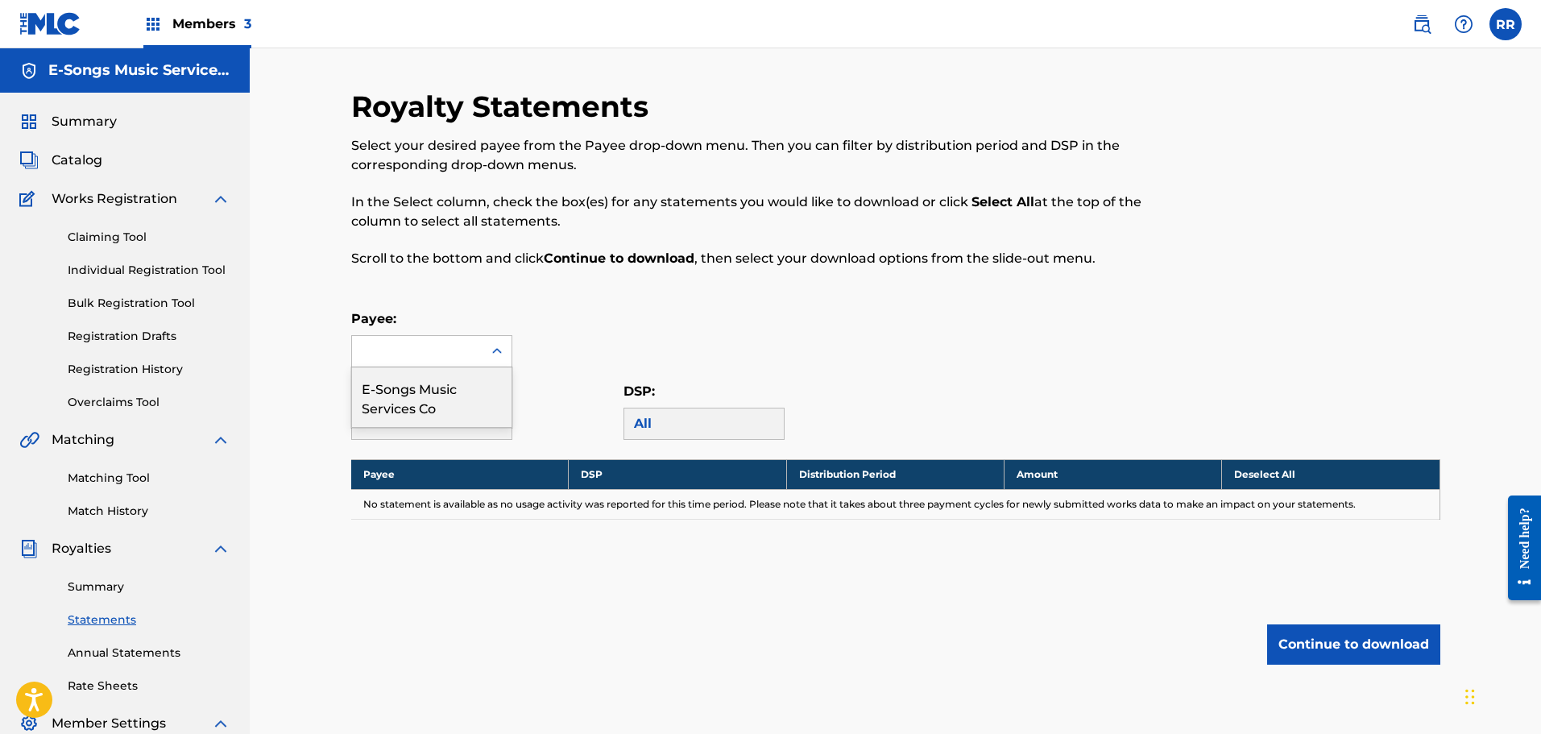
click at [462, 364] on div at bounding box center [417, 351] width 131 height 31
click at [429, 398] on div "E-Songs Music Services Co" at bounding box center [432, 397] width 160 height 60
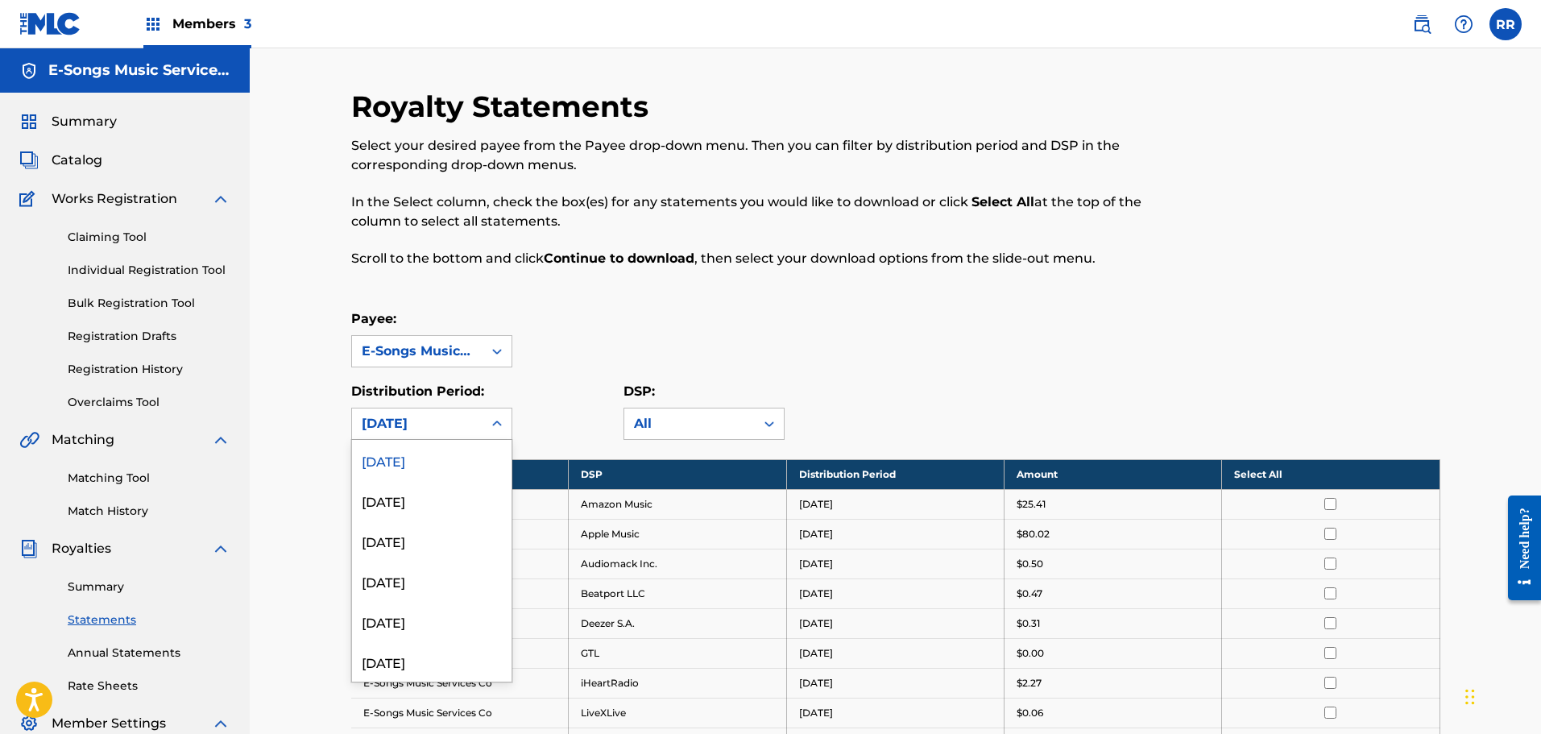
click at [492, 428] on icon at bounding box center [497, 424] width 16 height 16
click at [417, 502] on div "[DATE]" at bounding box center [432, 500] width 160 height 40
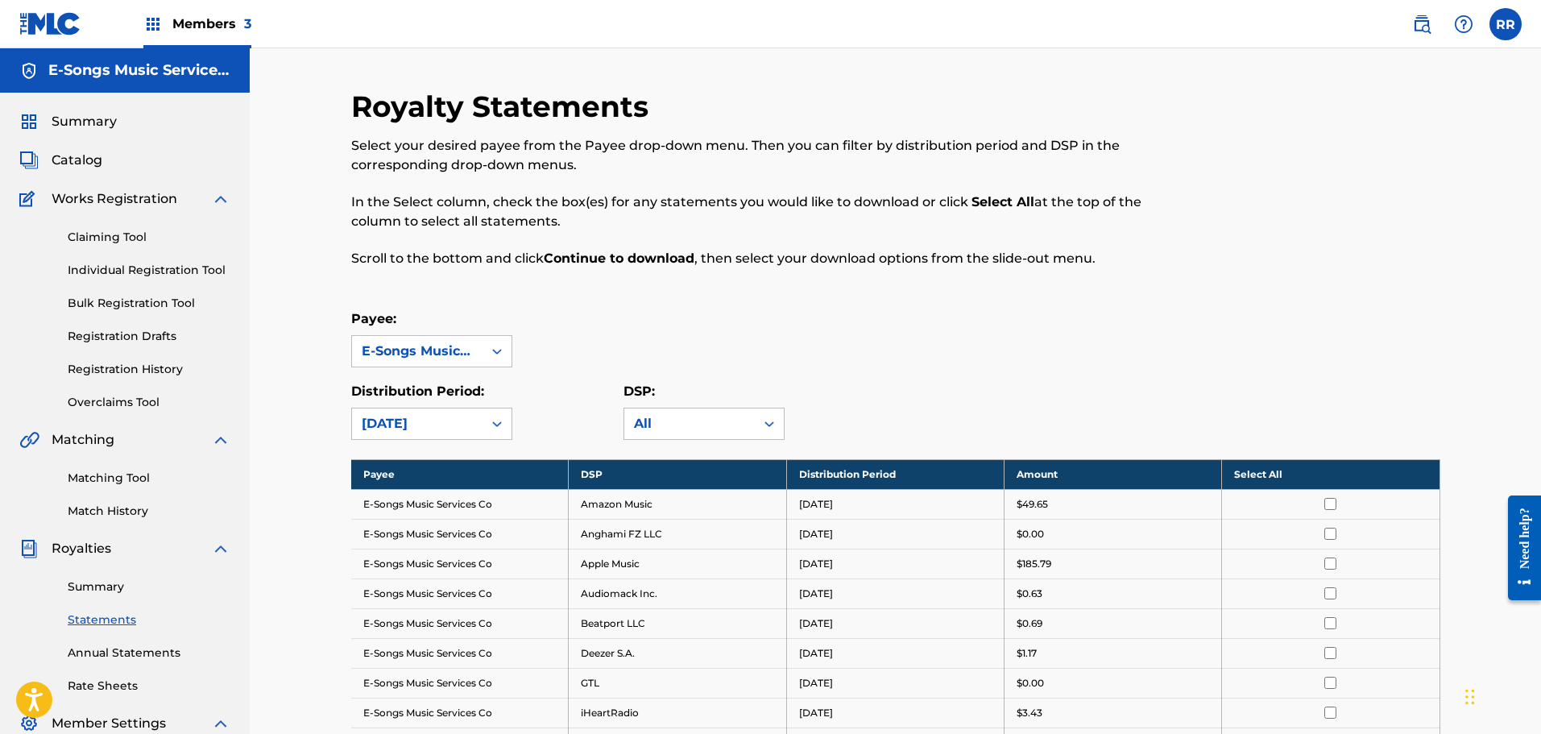
click at [1270, 478] on th "Select All" at bounding box center [1331, 474] width 218 height 30
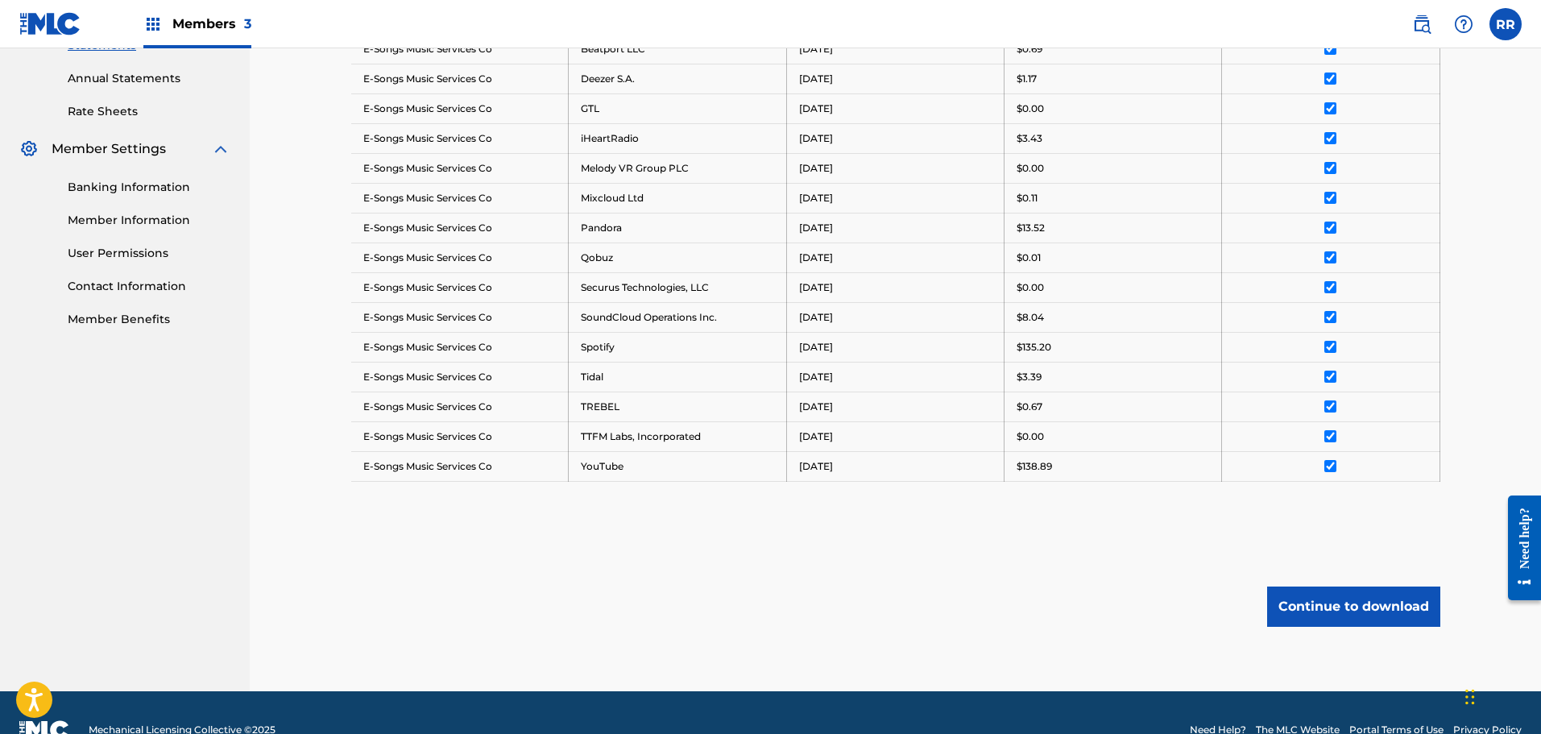
scroll to position [609, 0]
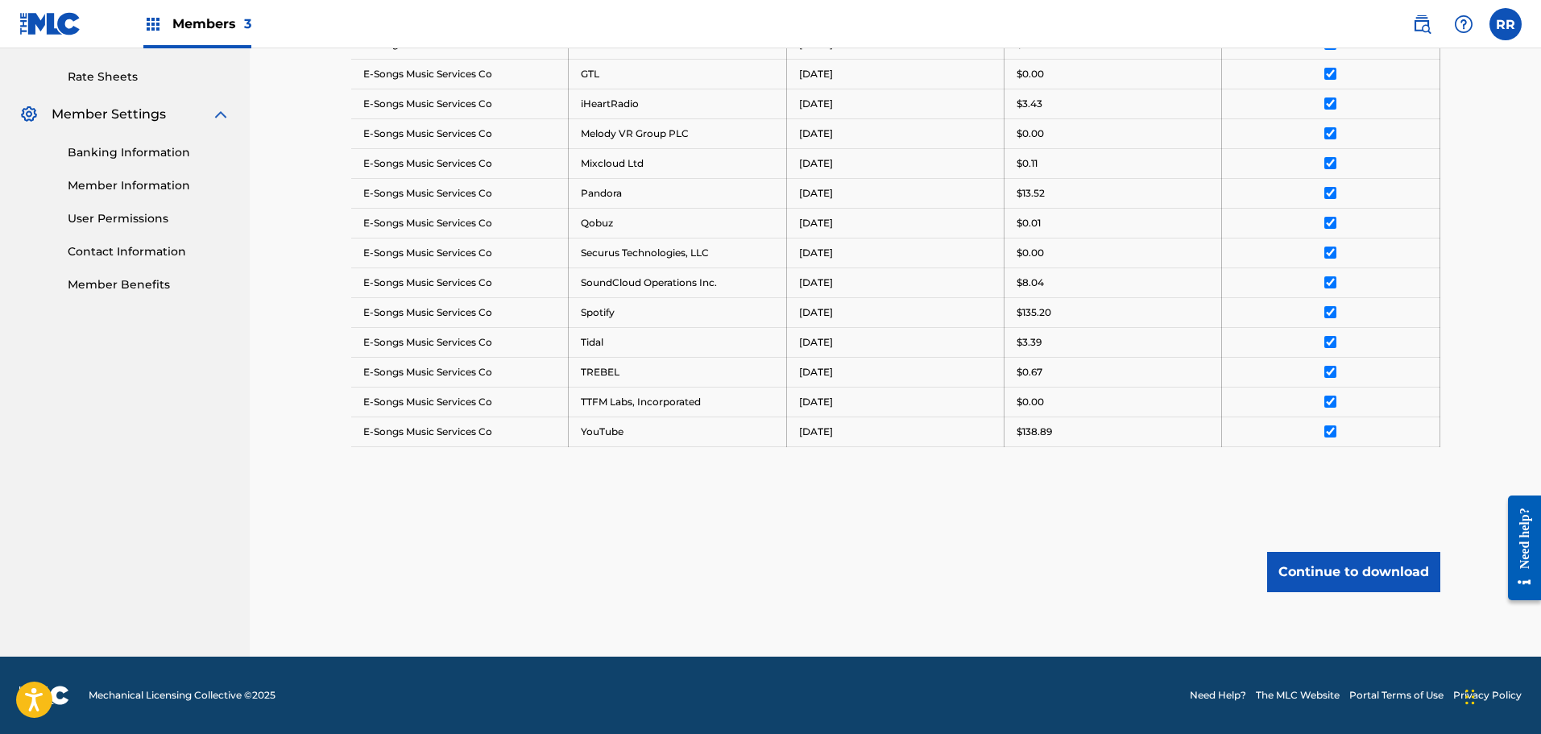
click at [1374, 580] on button "Continue to download" at bounding box center [1353, 572] width 173 height 40
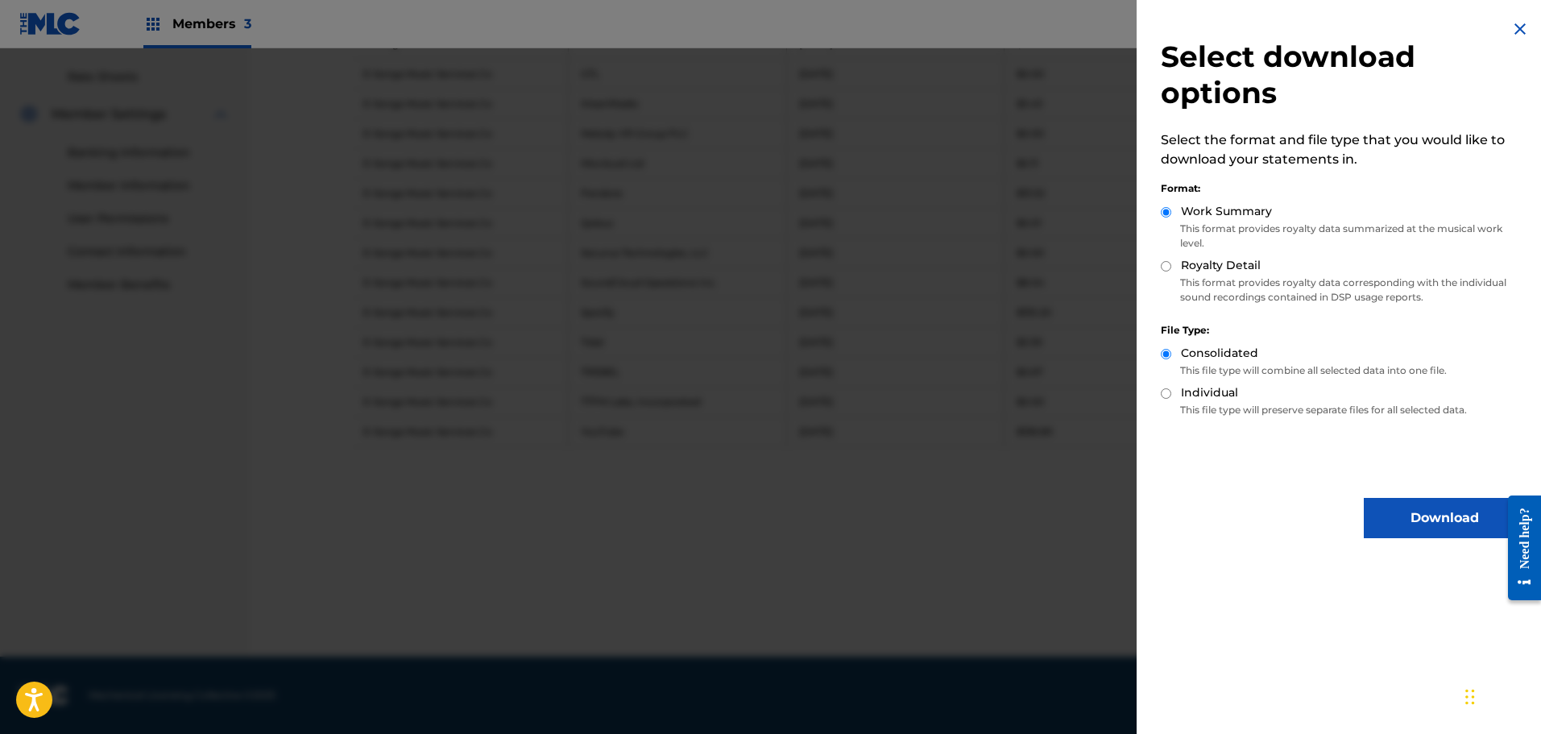
click at [1409, 512] on button "Download" at bounding box center [1444, 518] width 161 height 40
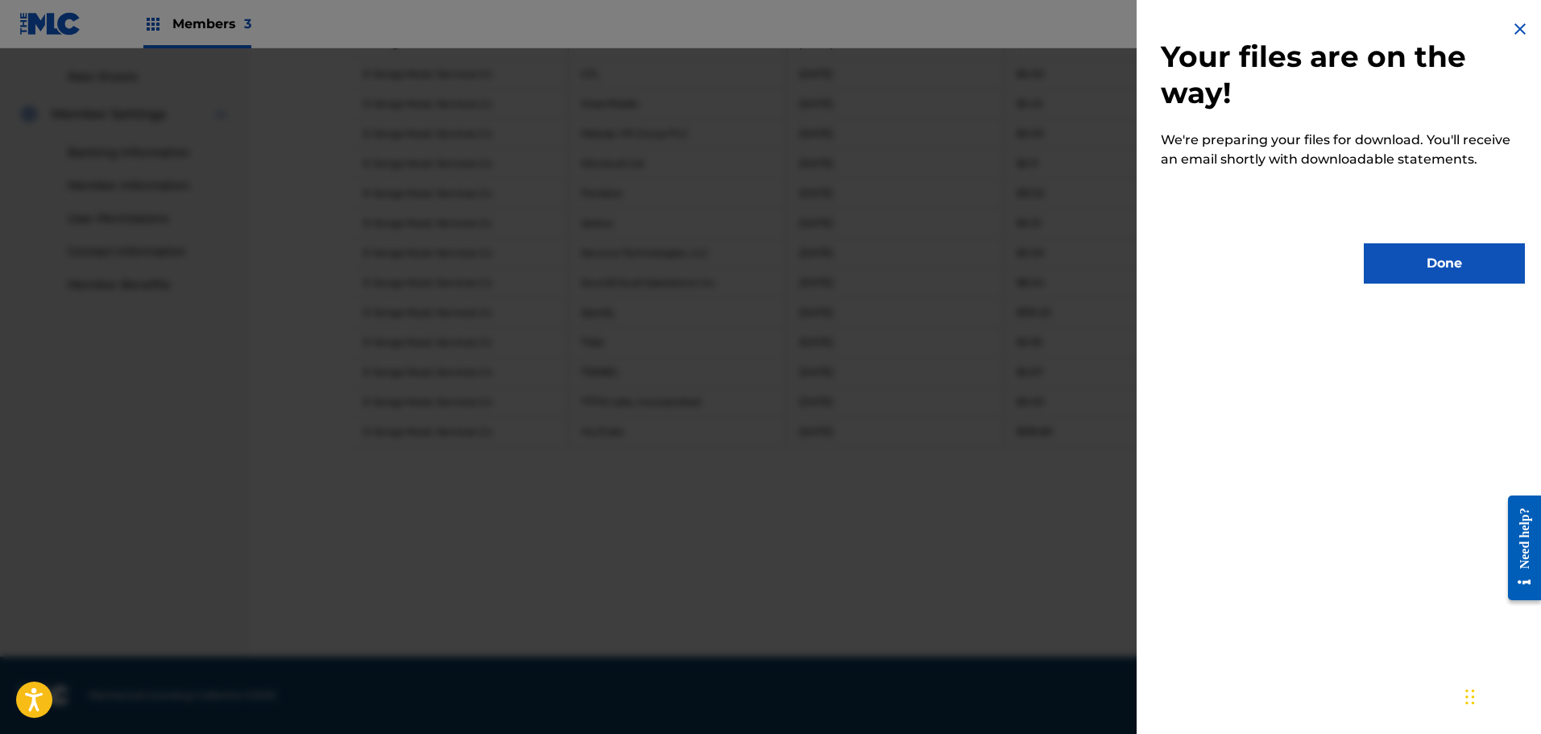
click at [1419, 266] on button "Done" at bounding box center [1444, 263] width 161 height 40
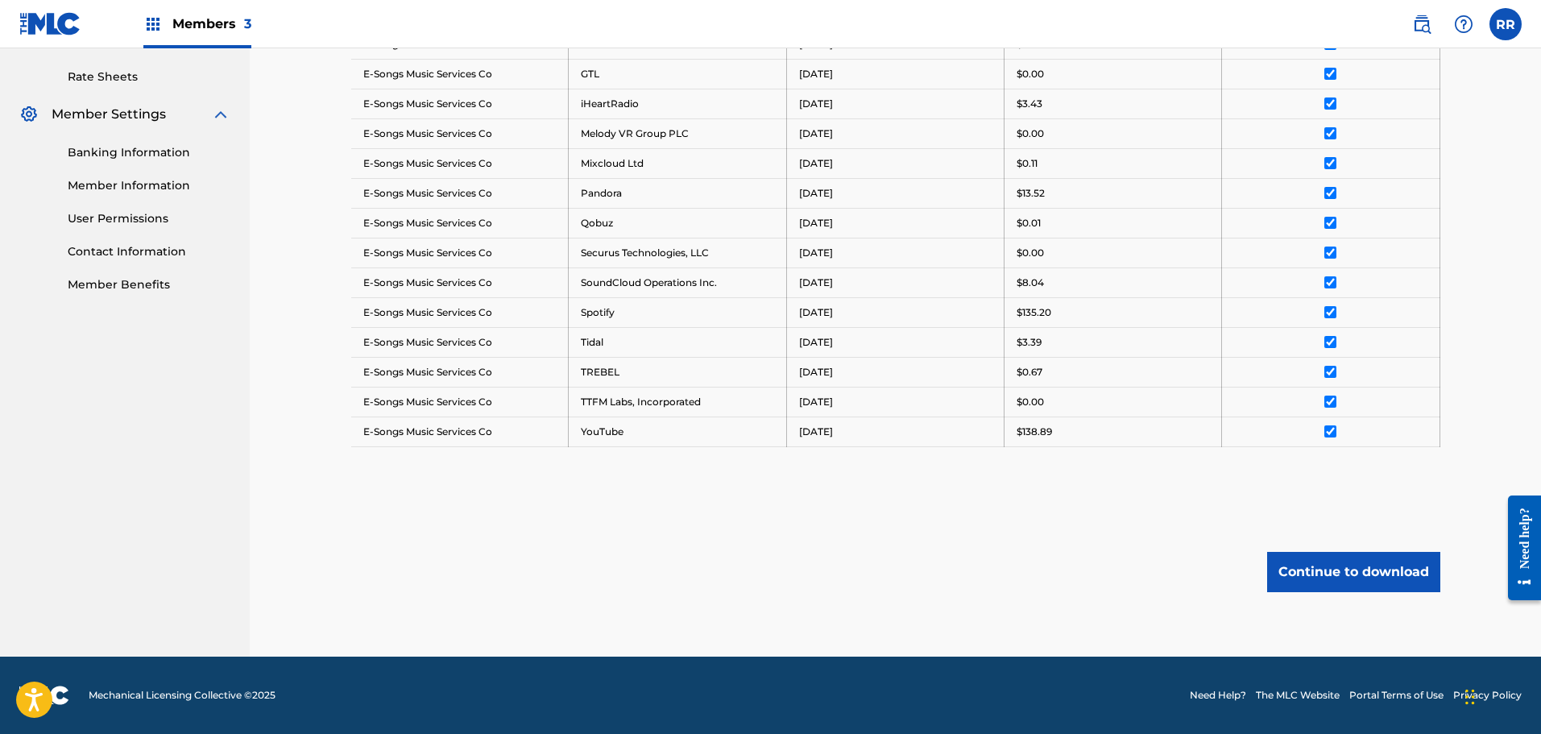
click at [1302, 569] on button "Continue to download" at bounding box center [1353, 572] width 173 height 40
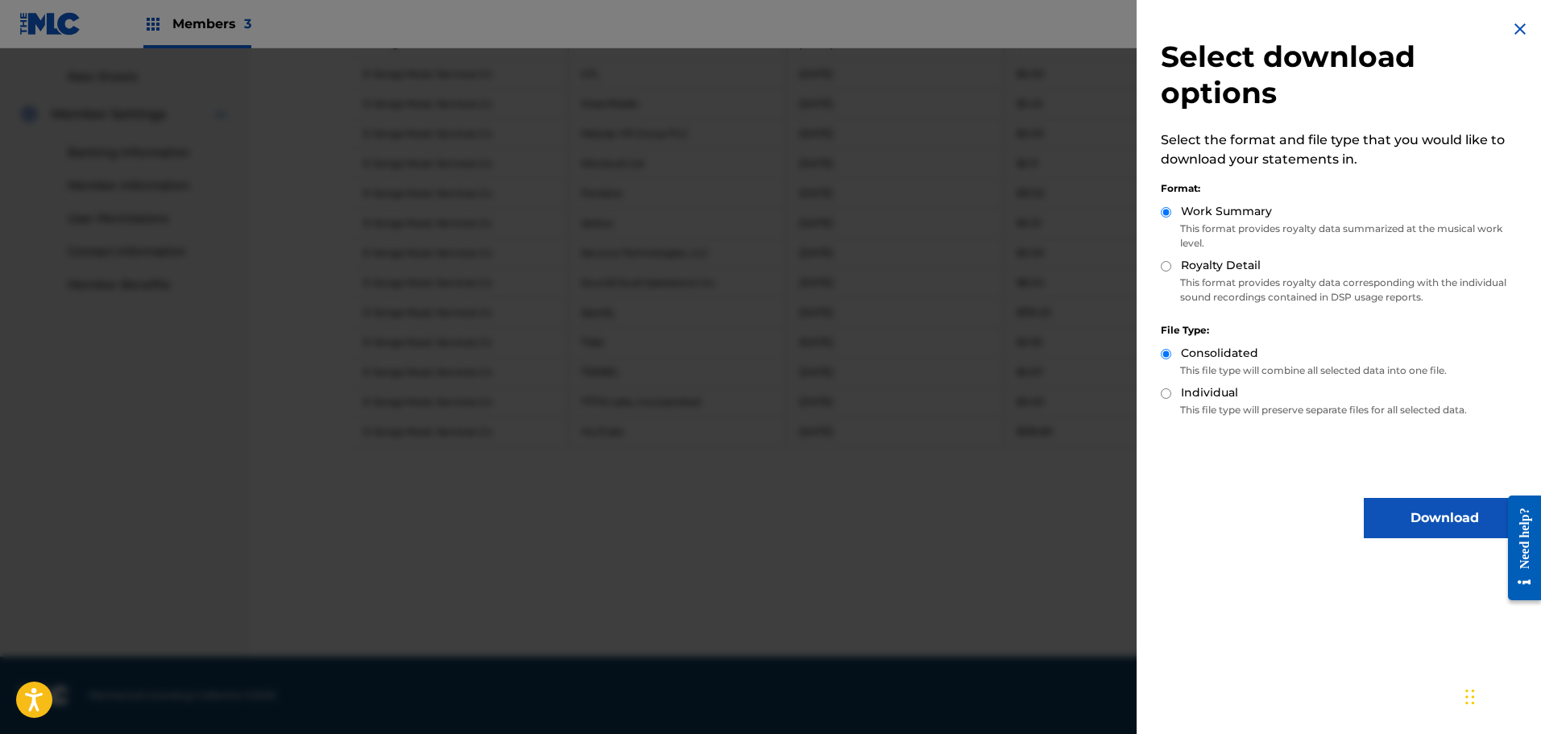
click at [1399, 515] on button "Download" at bounding box center [1444, 518] width 161 height 40
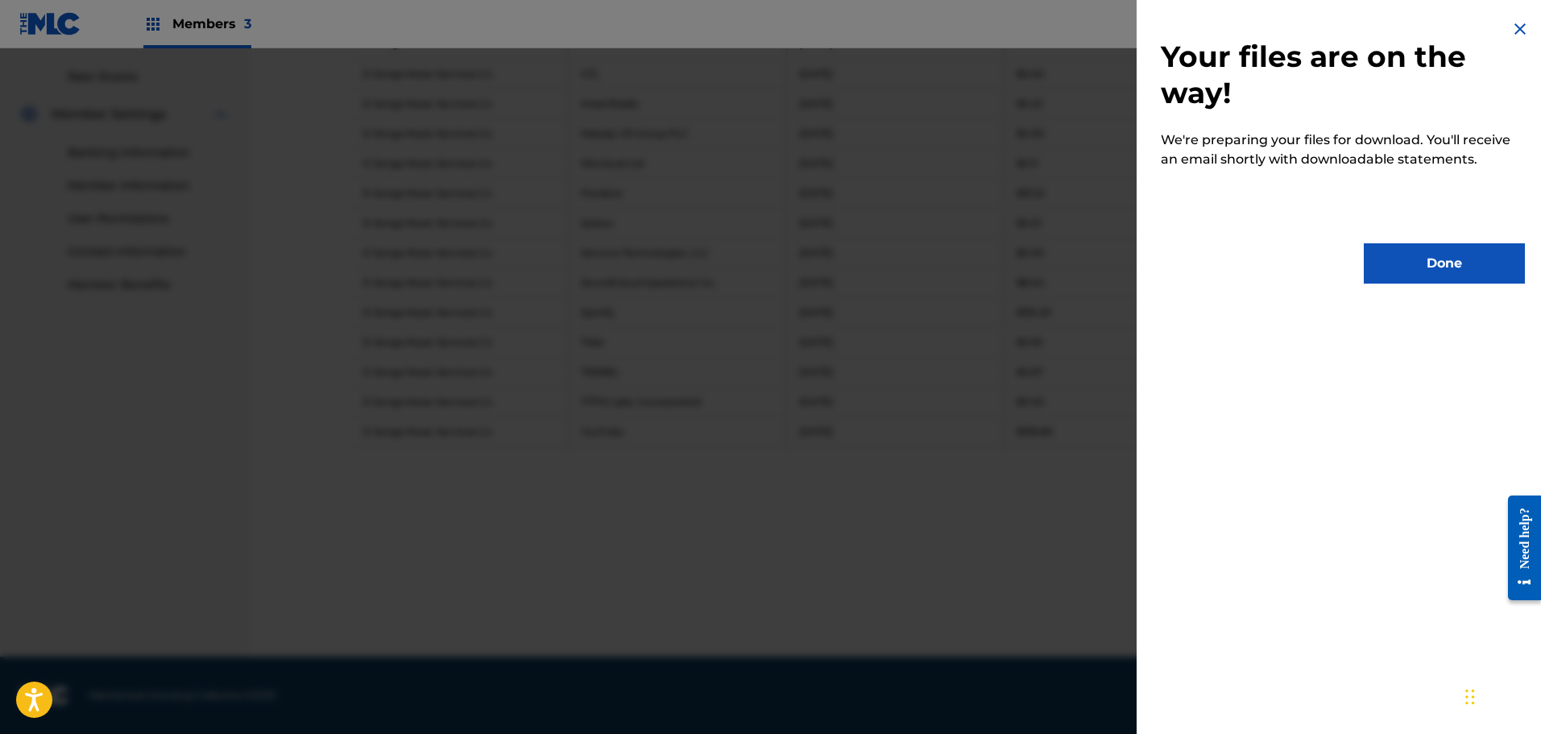
click at [1407, 263] on button "Done" at bounding box center [1444, 263] width 161 height 40
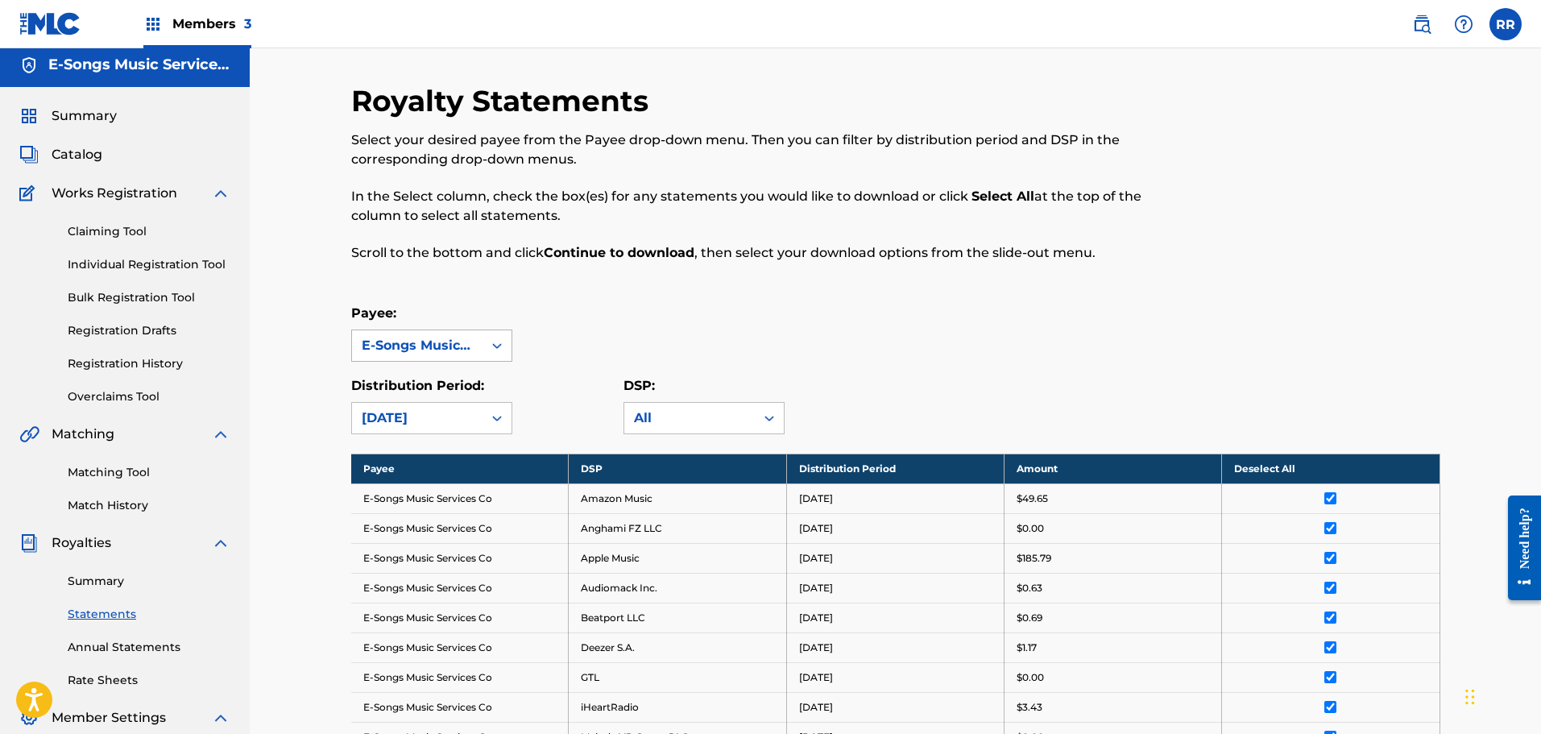
scroll to position [0, 0]
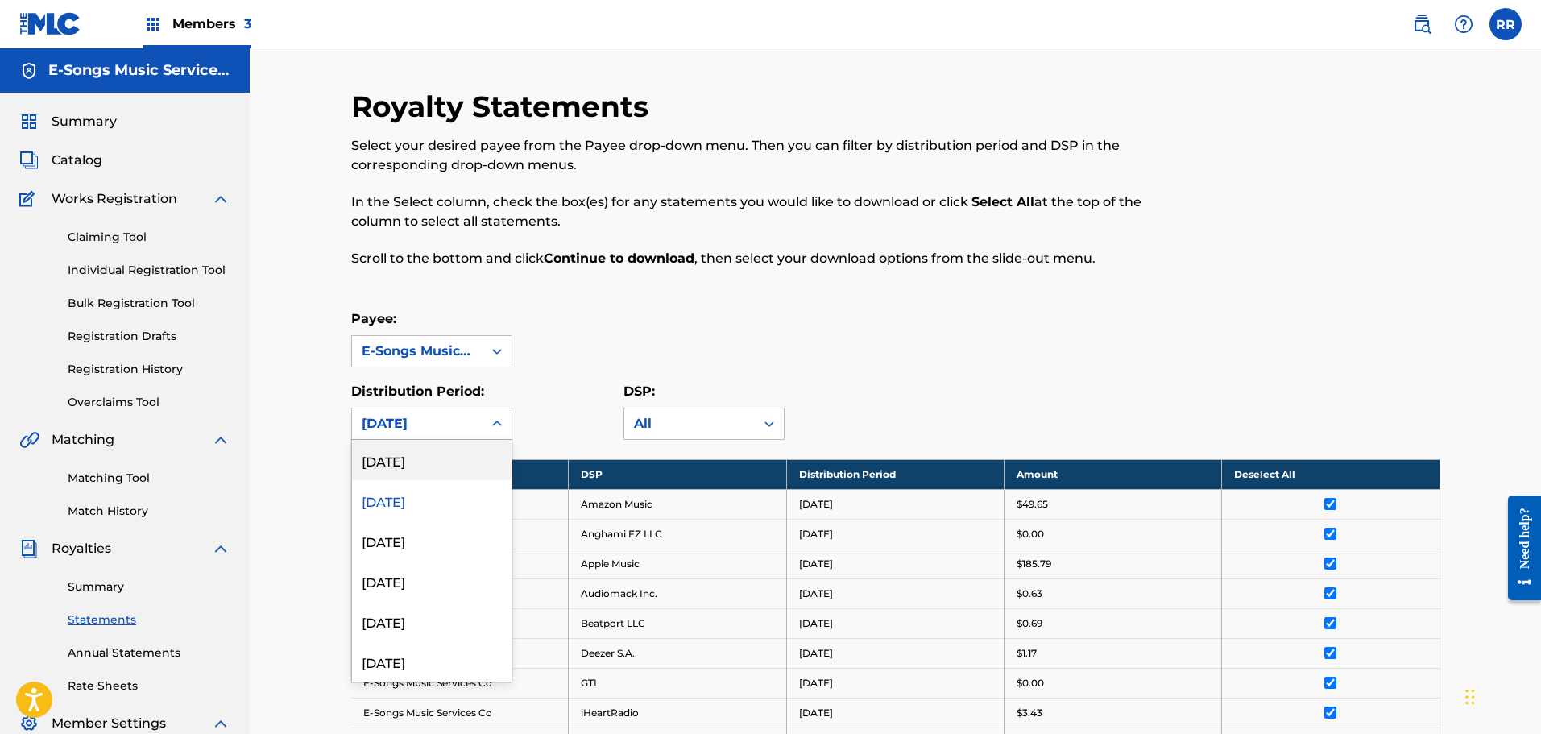
click at [499, 422] on icon at bounding box center [497, 424] width 10 height 6
click at [402, 462] on div "[DATE]" at bounding box center [432, 460] width 160 height 40
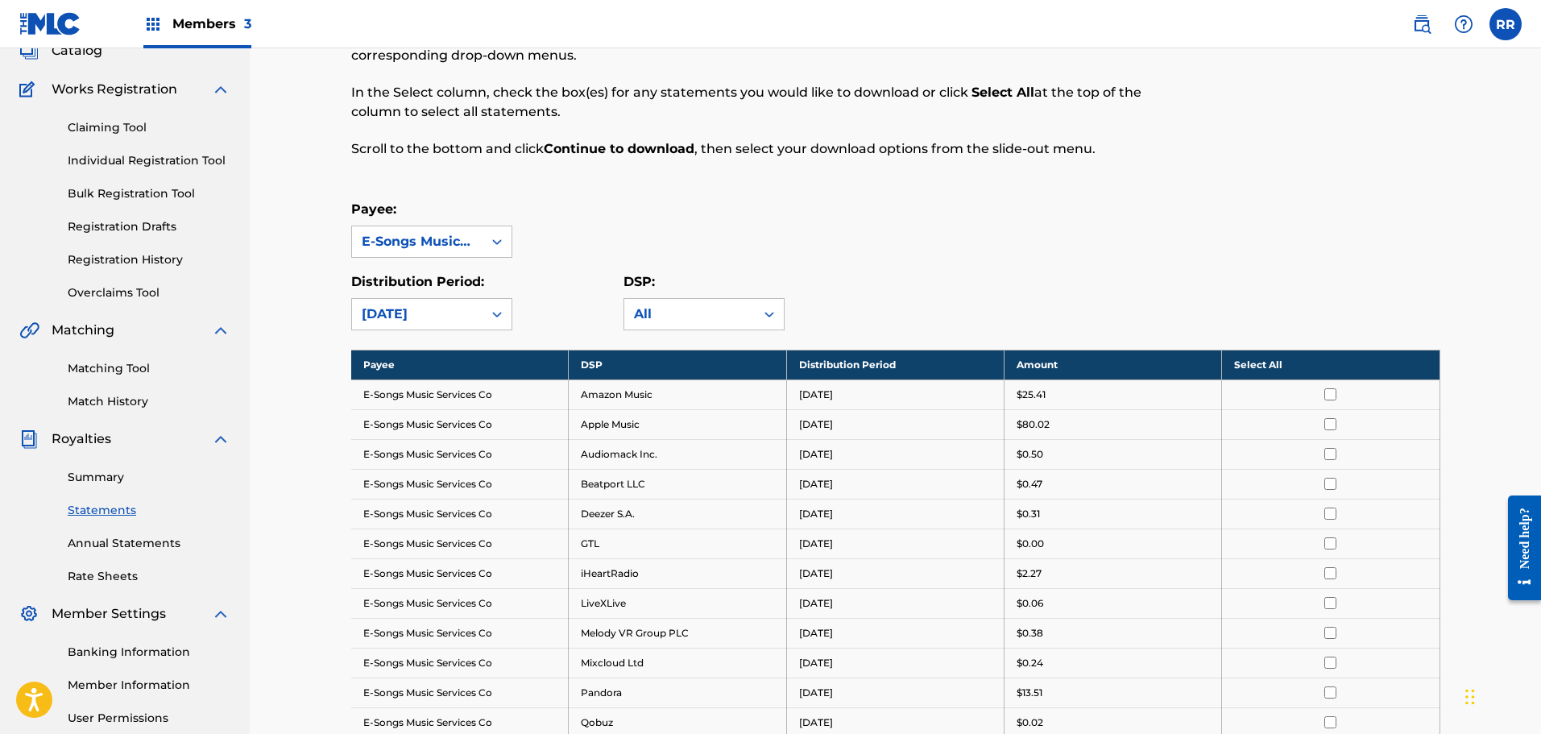
scroll to position [81, 0]
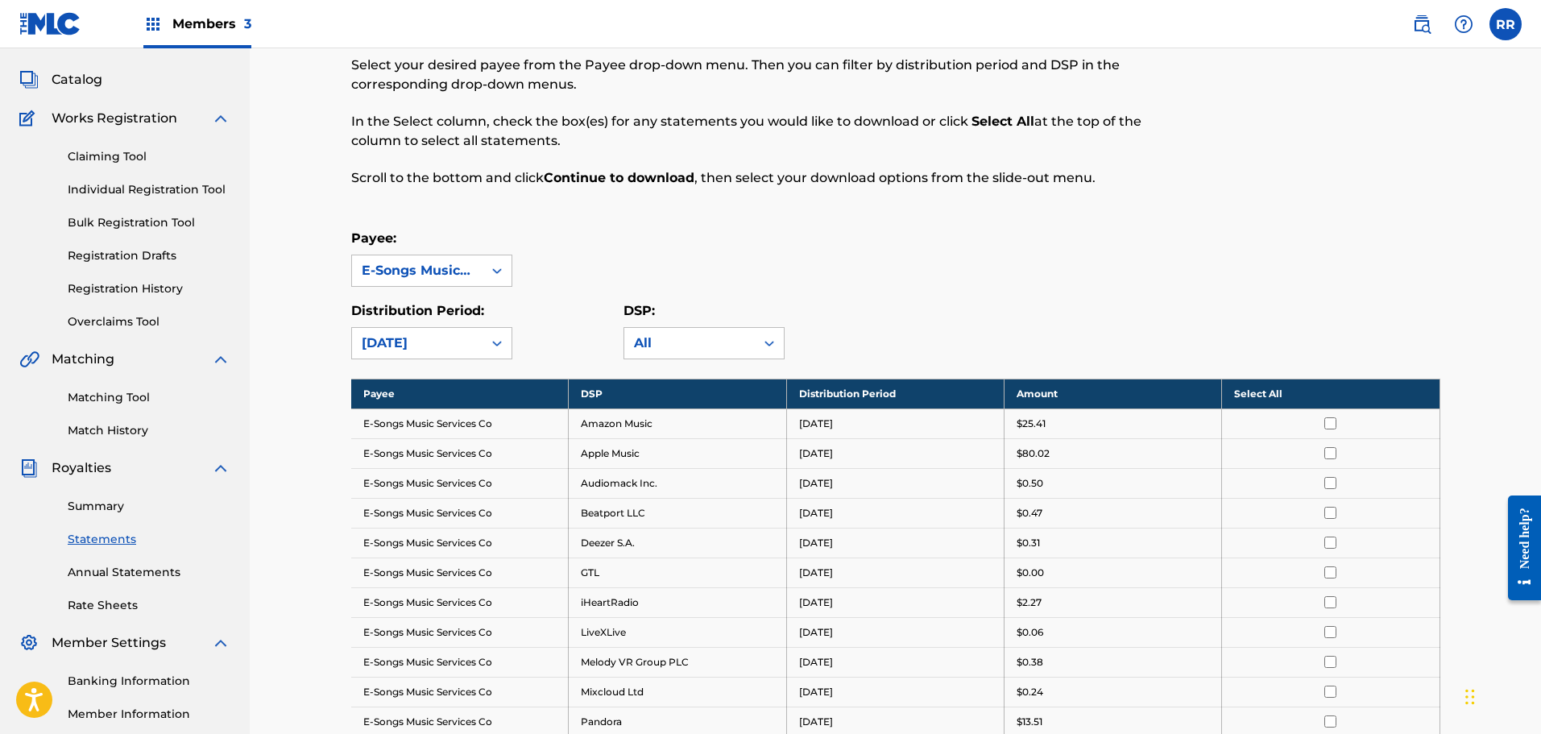
click at [1260, 393] on th "Select All" at bounding box center [1331, 394] width 218 height 30
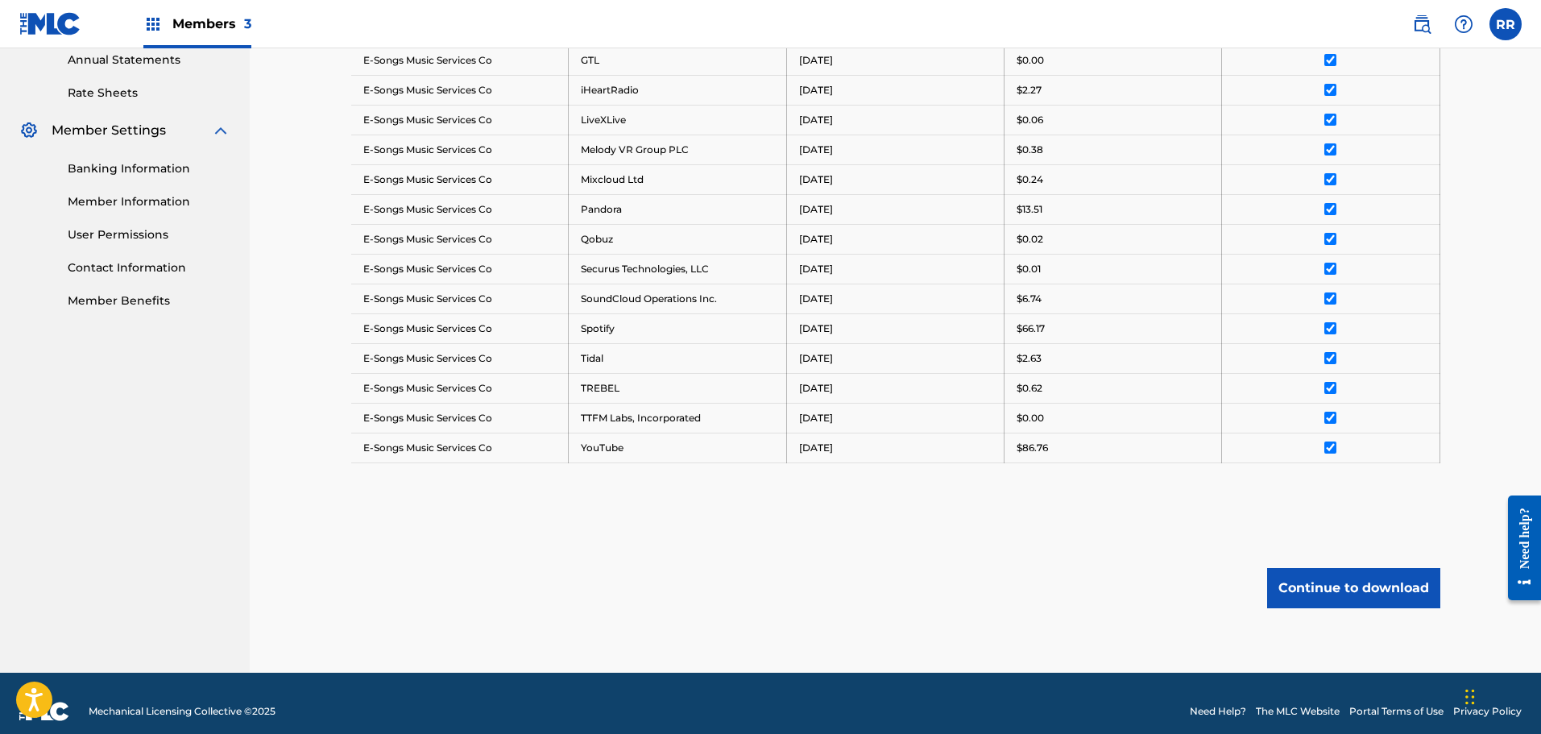
scroll to position [609, 0]
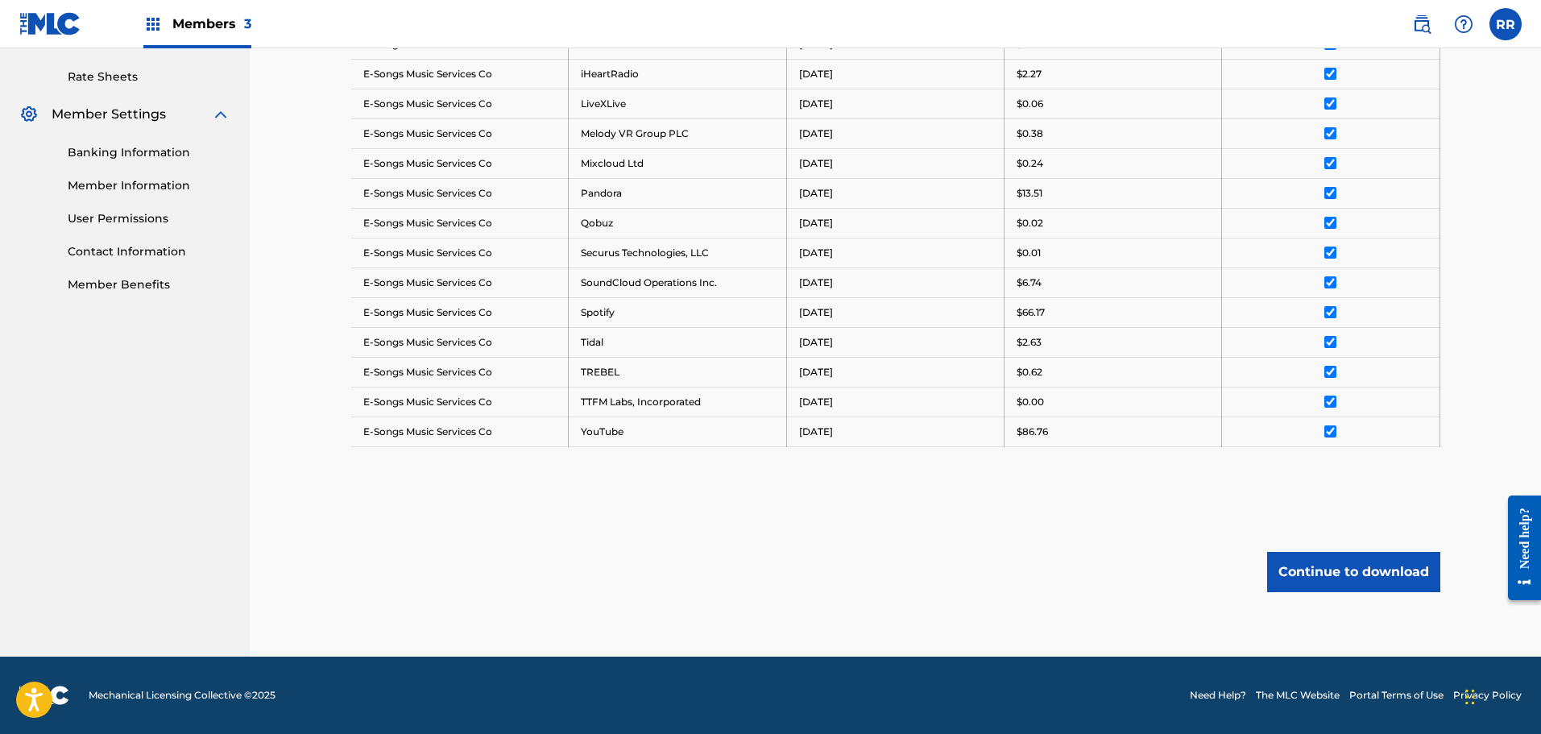
click at [1319, 579] on button "Continue to download" at bounding box center [1353, 572] width 173 height 40
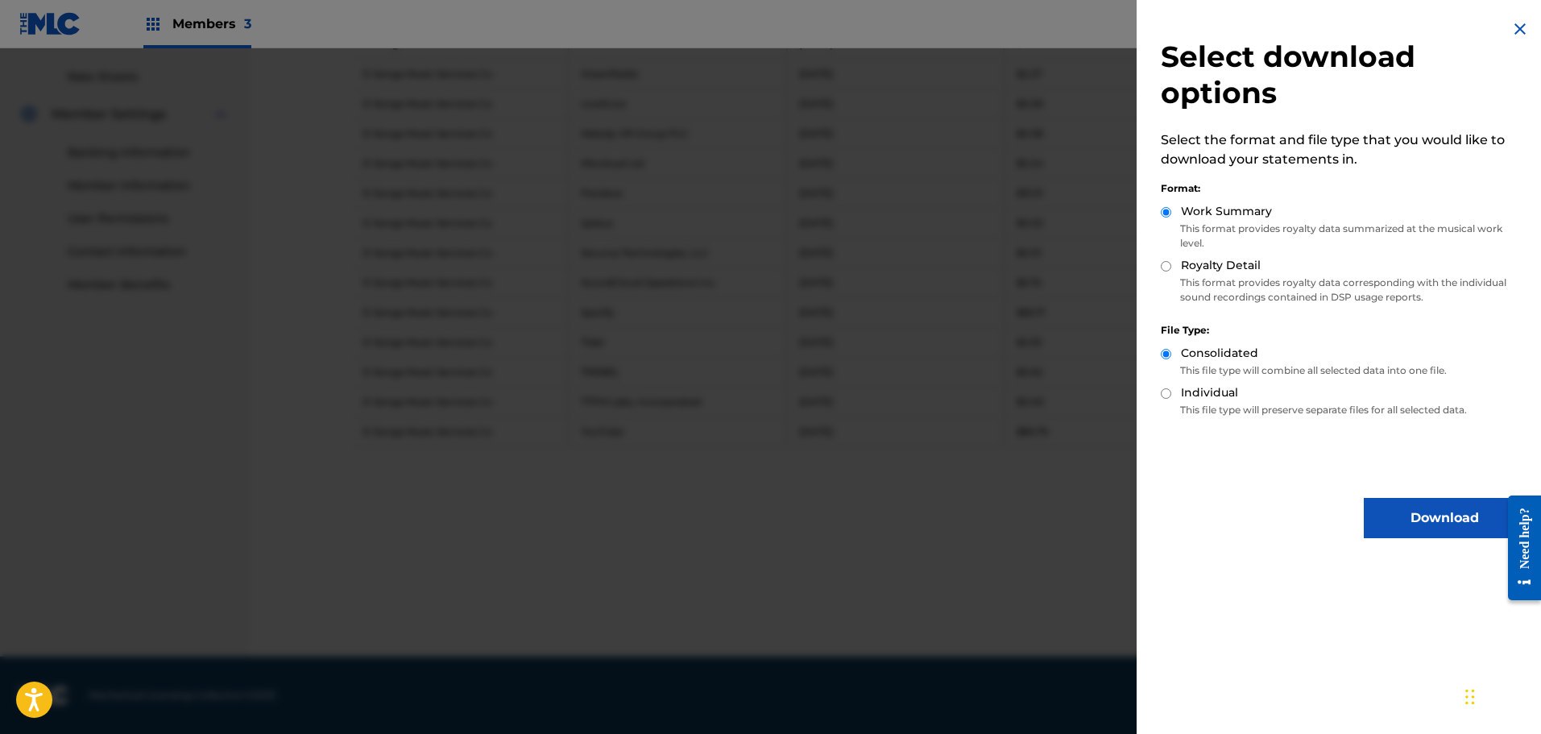
click at [1397, 516] on button "Download" at bounding box center [1444, 518] width 161 height 40
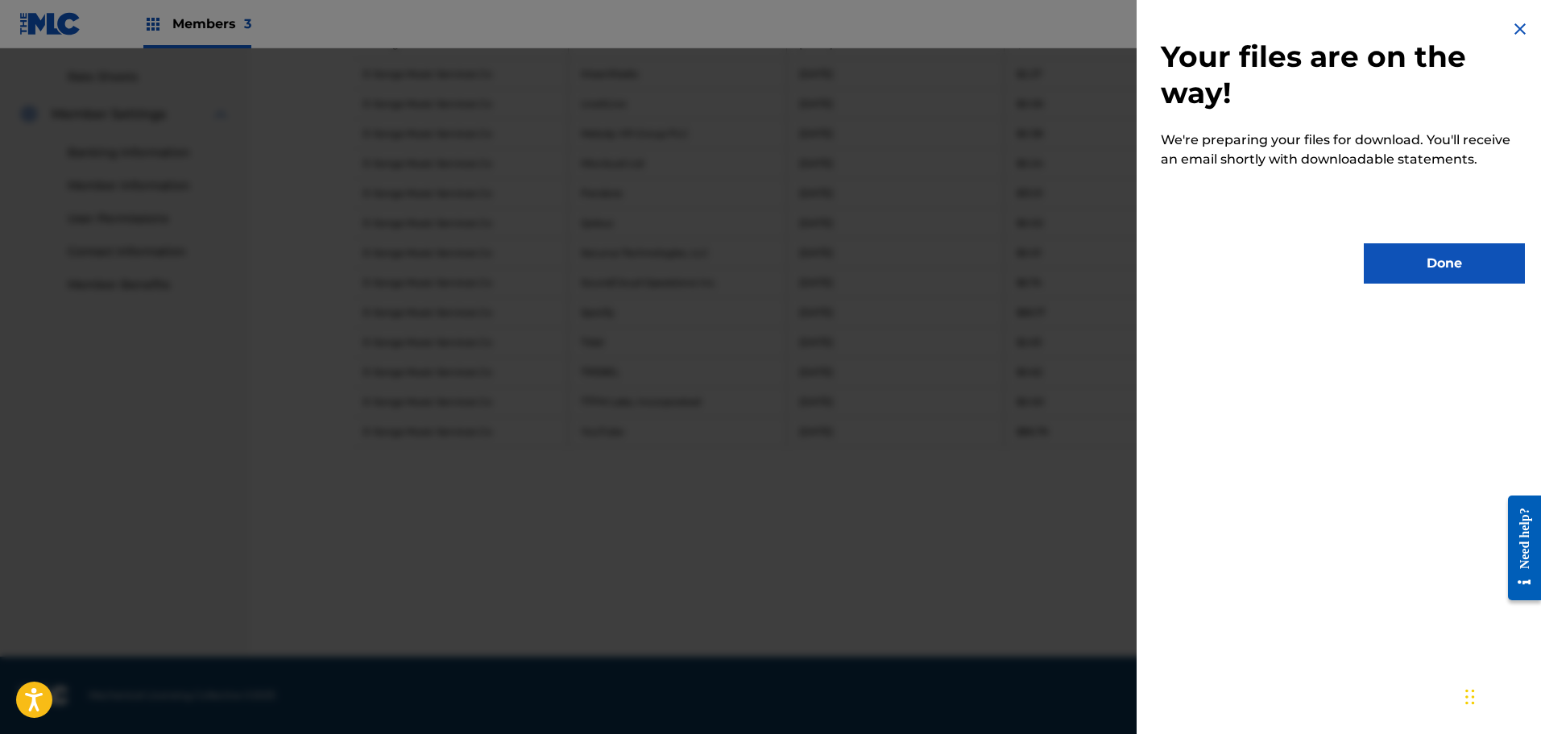
click at [1407, 261] on button "Done" at bounding box center [1444, 263] width 161 height 40
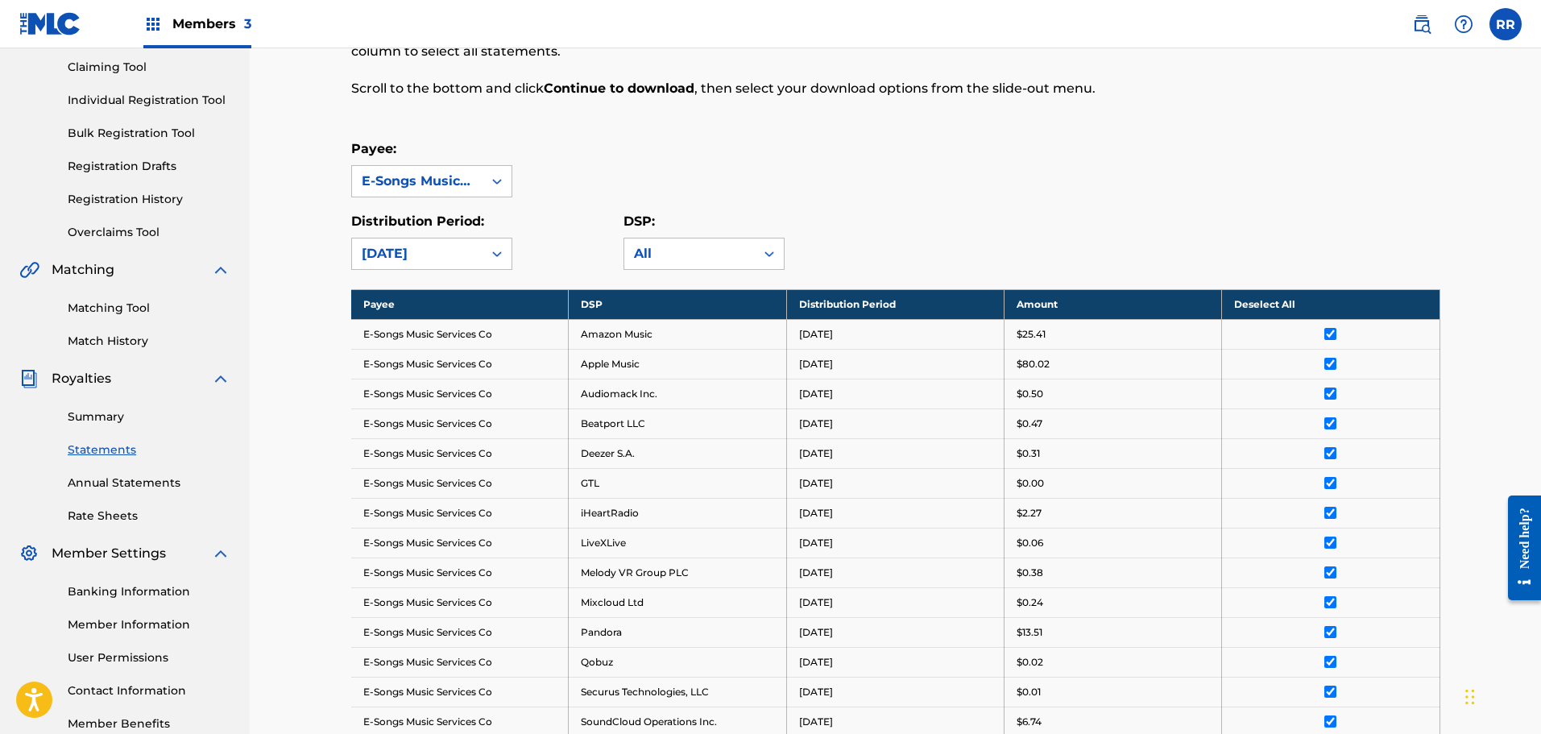
scroll to position [0, 0]
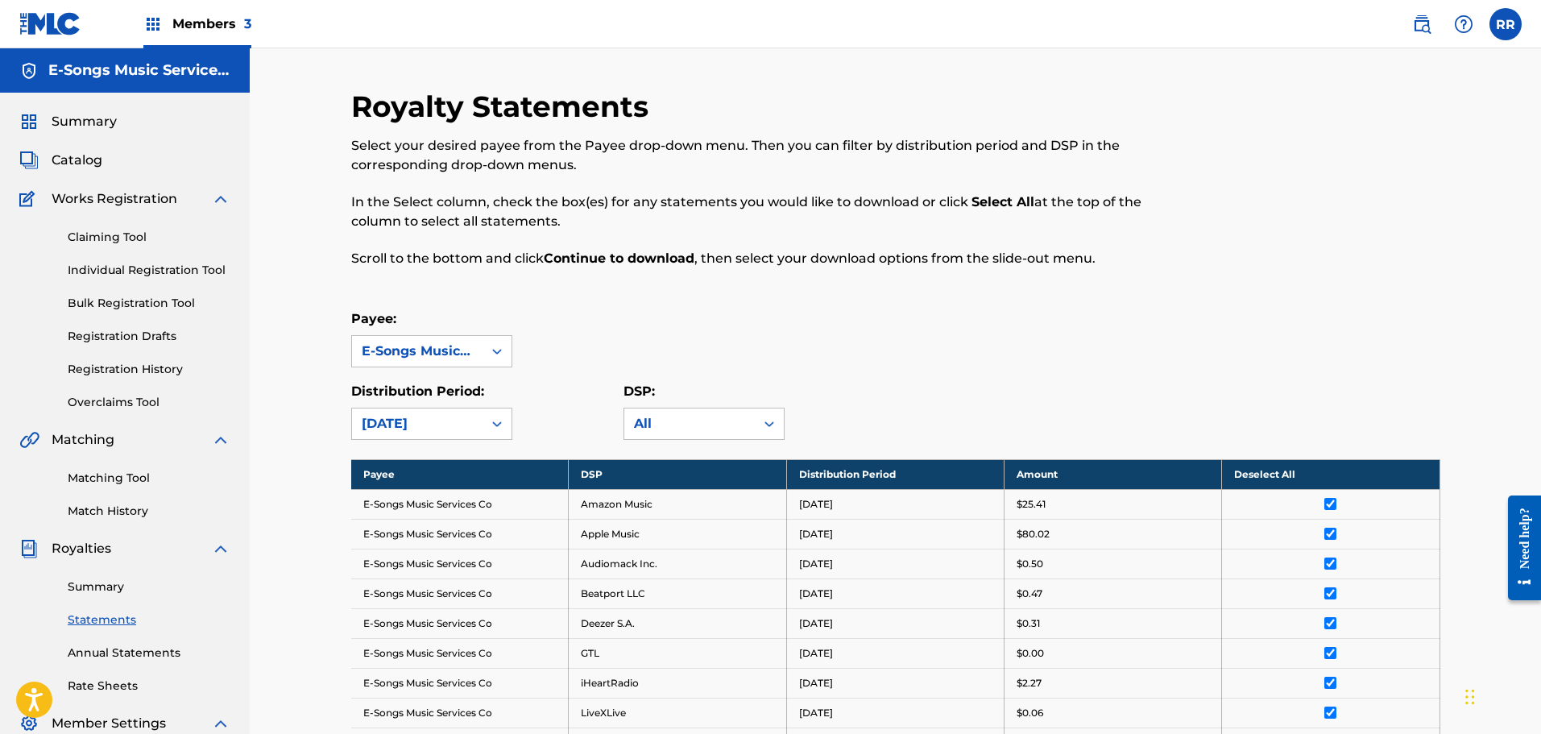
click at [1509, 23] on label at bounding box center [1506, 24] width 32 height 32
click at [1506, 24] on input "RR [PERSON_NAME] [PERSON_NAME][EMAIL_ADDRESS][DOMAIN_NAME] Notification Prefere…" at bounding box center [1506, 24] width 0 height 0
click at [1341, 227] on p "Log out" at bounding box center [1350, 228] width 38 height 15
click at [1506, 24] on input "RR [PERSON_NAME] [PERSON_NAME][EMAIL_ADDRESS][DOMAIN_NAME] Notification Prefere…" at bounding box center [1506, 24] width 0 height 0
